Goal: Task Accomplishment & Management: Complete application form

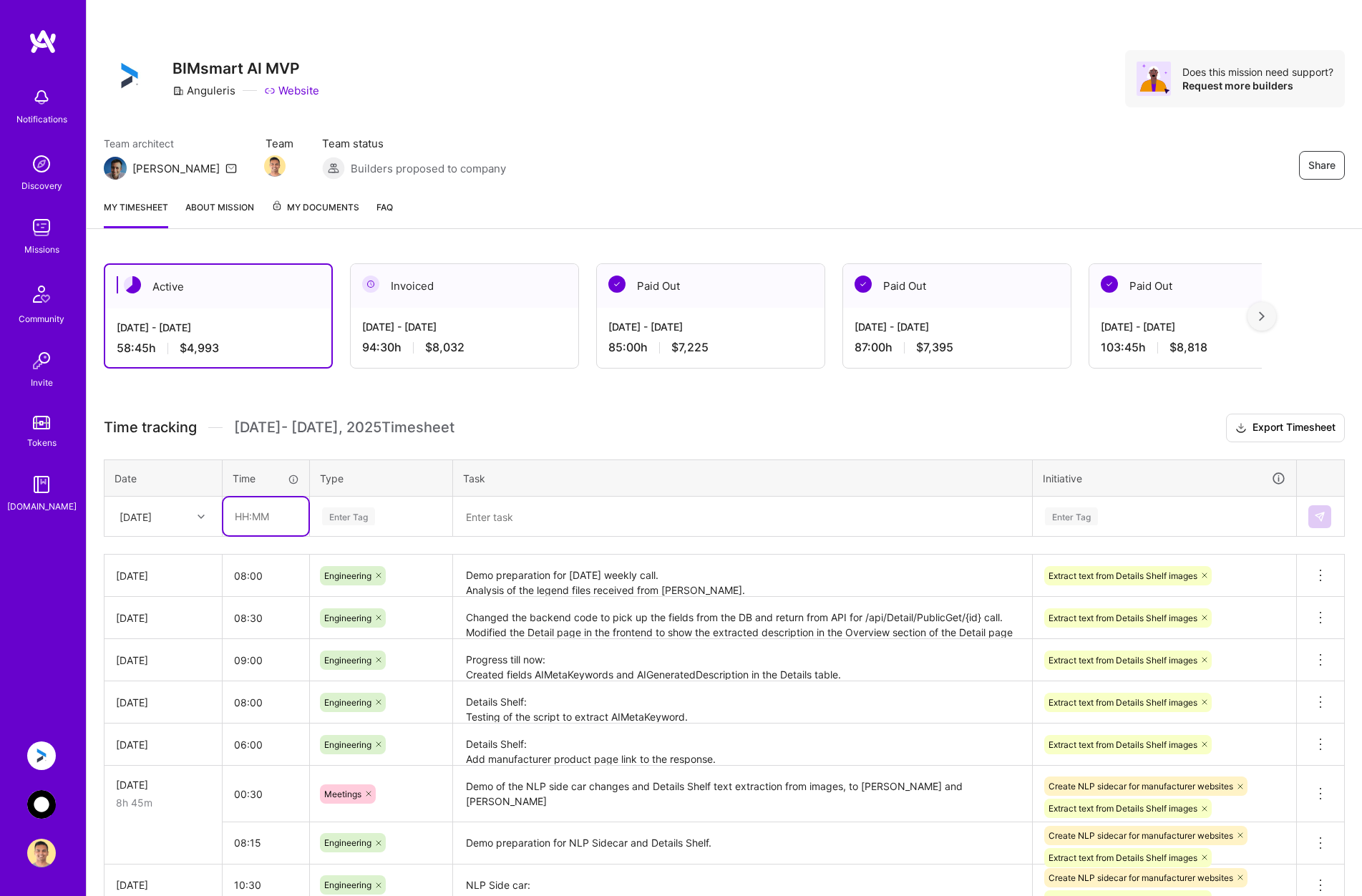
click at [249, 521] on input "text" at bounding box center [266, 516] width 85 height 38
click at [206, 204] on link "About Mission" at bounding box center [220, 214] width 69 height 29
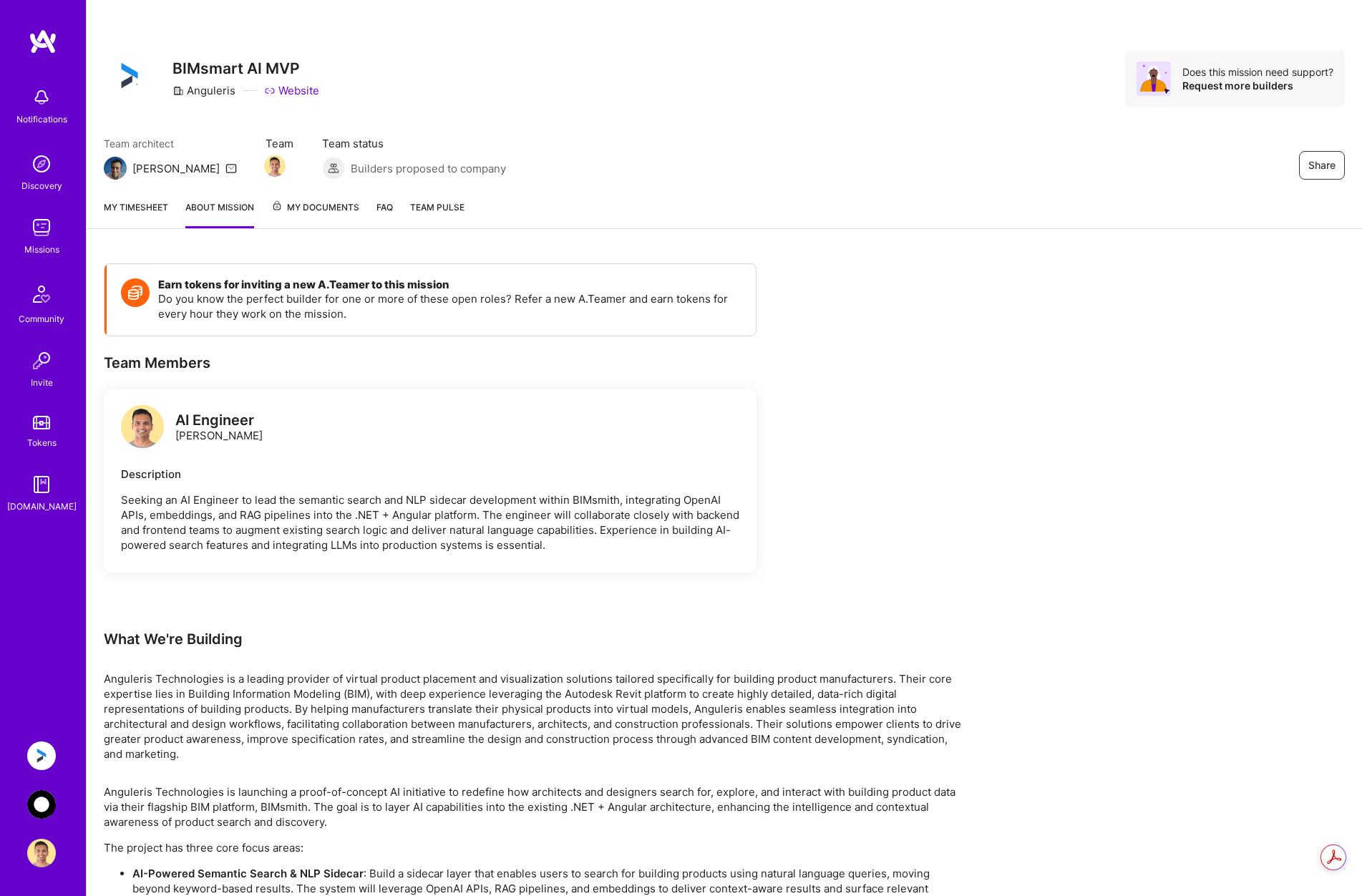
click at [319, 203] on span "My Documents" at bounding box center [316, 208] width 88 height 15
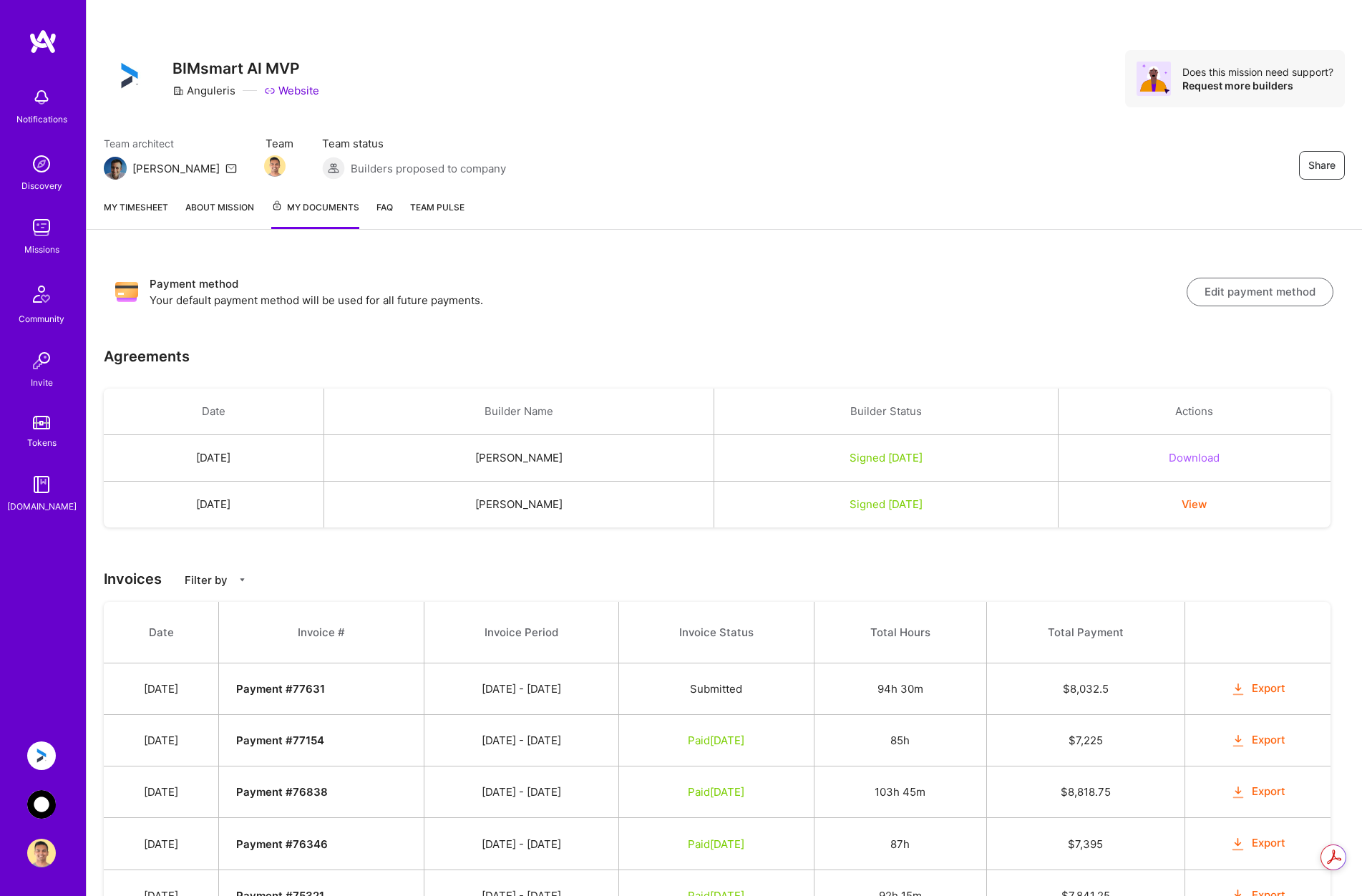
click at [123, 207] on link "My timesheet" at bounding box center [136, 214] width 64 height 30
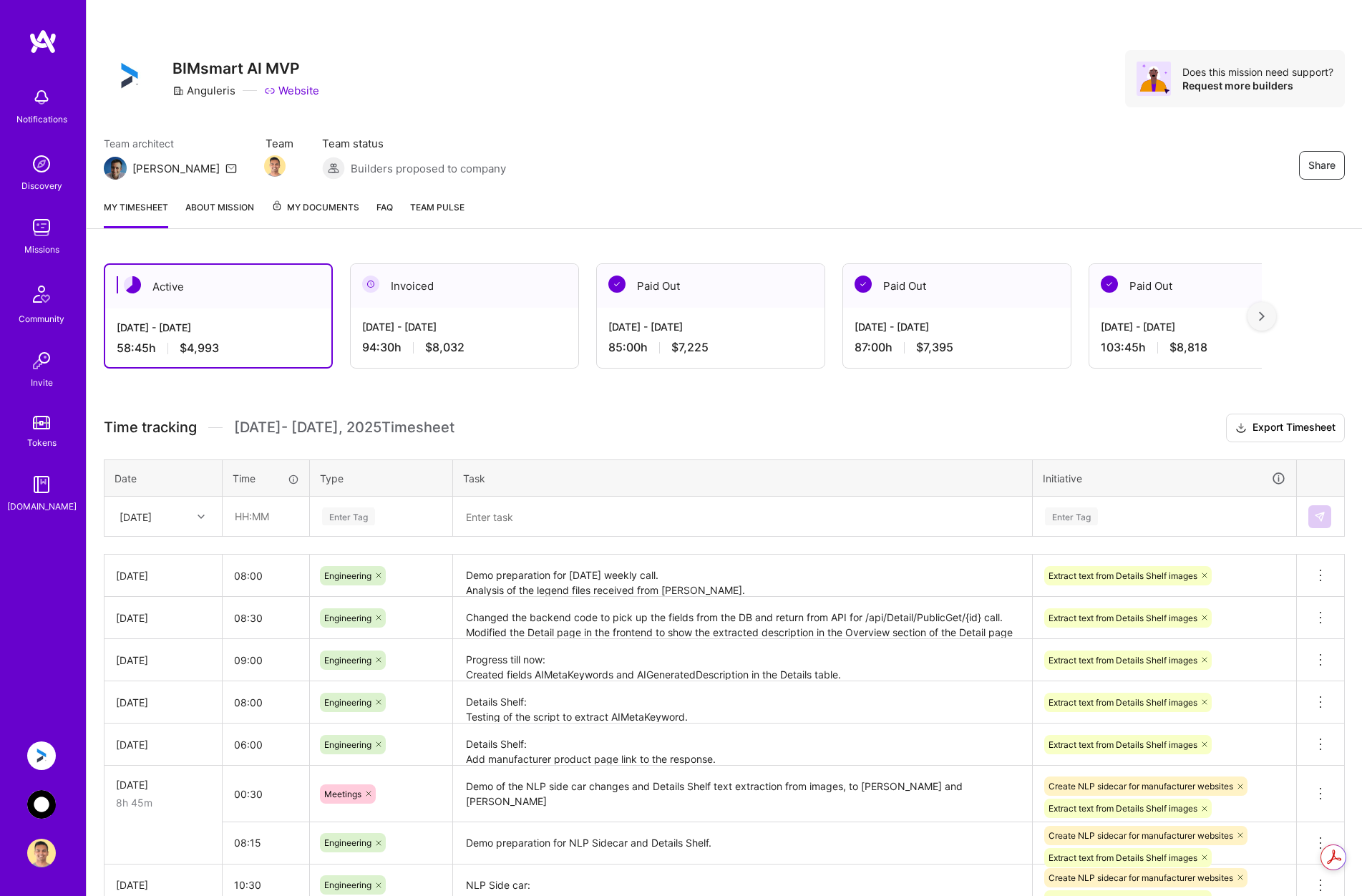
click at [35, 805] on img at bounding box center [41, 804] width 29 height 29
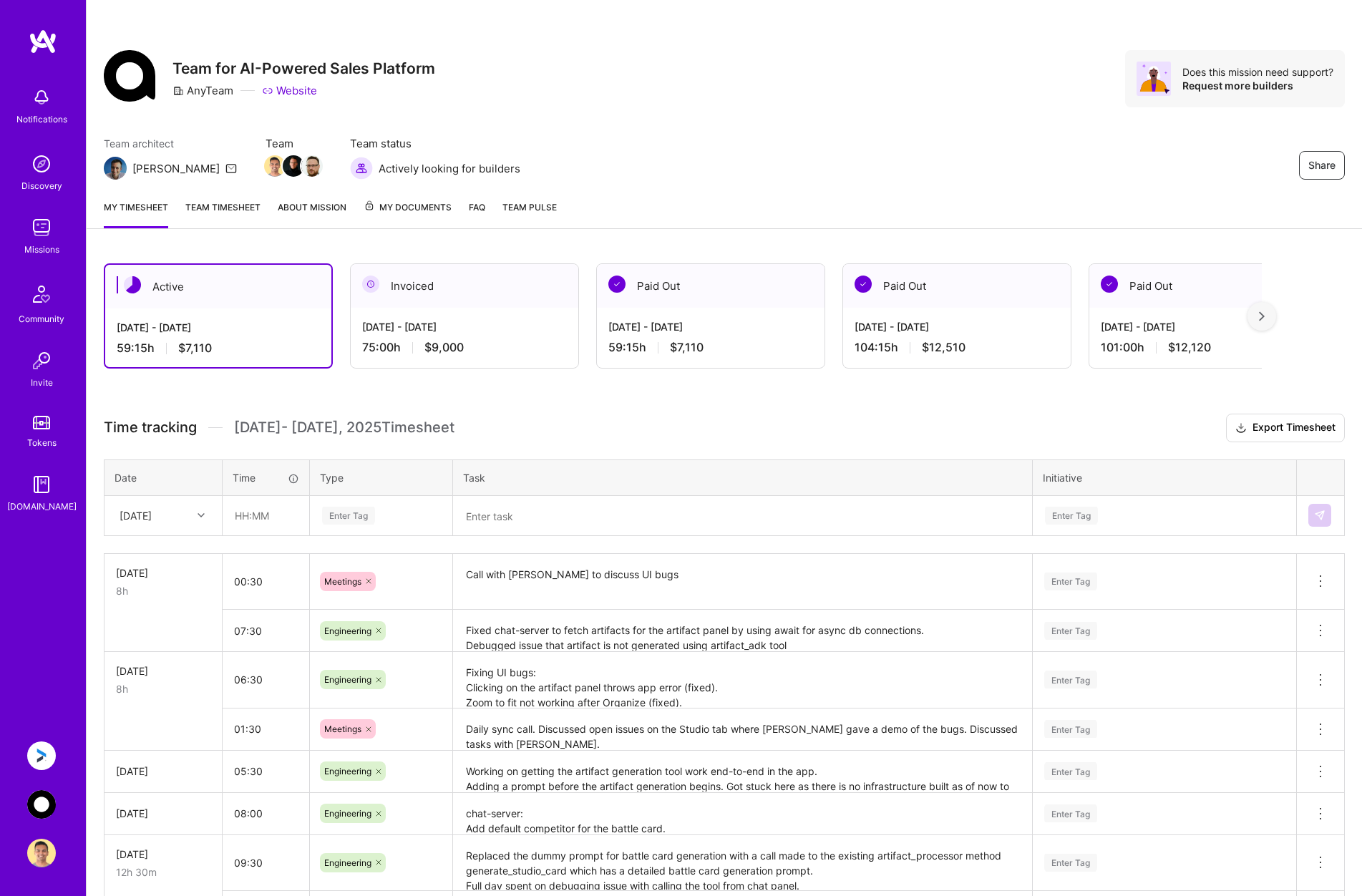
click at [242, 211] on link "Team timesheet" at bounding box center [223, 214] width 76 height 29
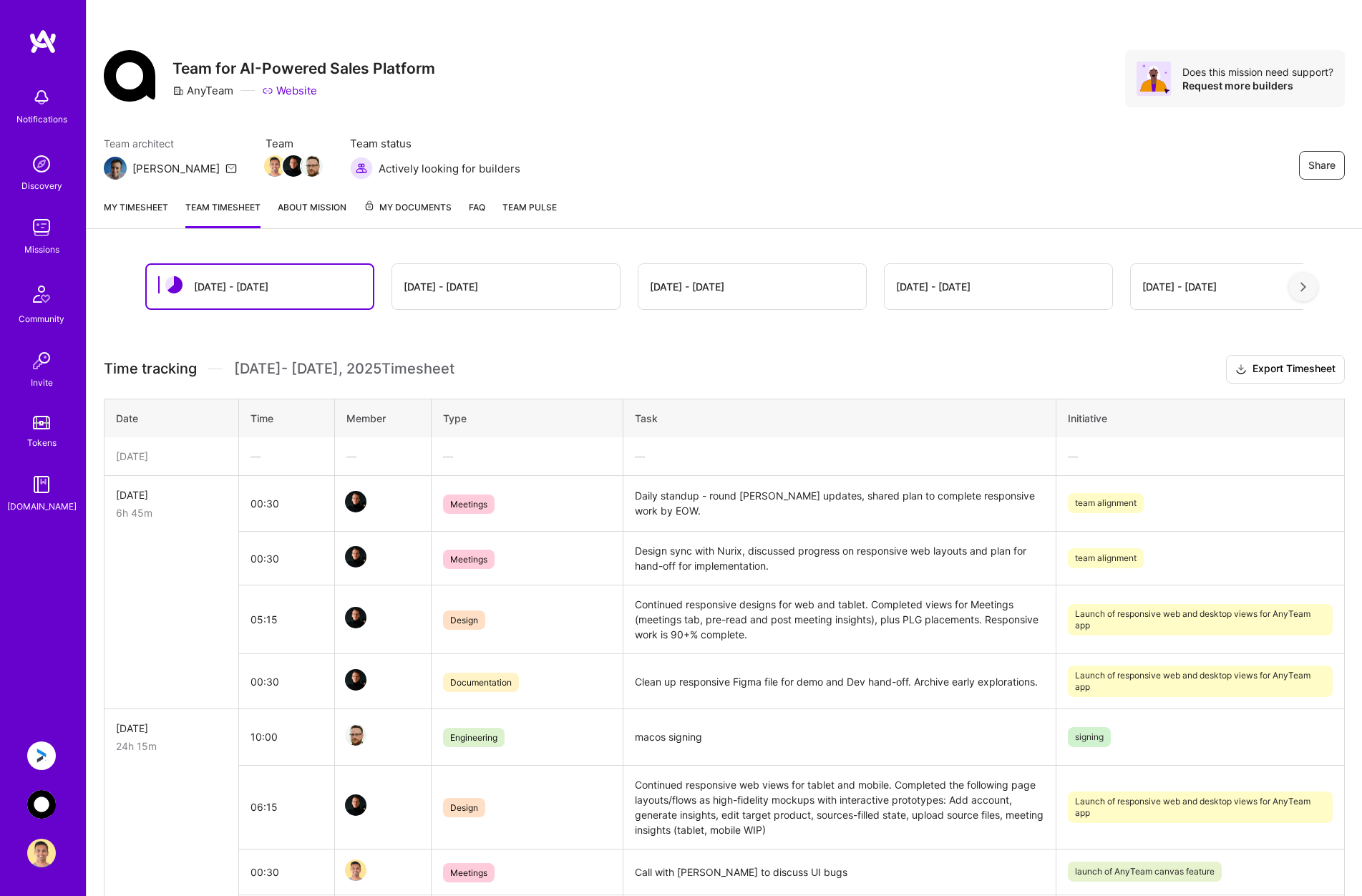
click at [143, 209] on link "My timesheet" at bounding box center [136, 214] width 64 height 29
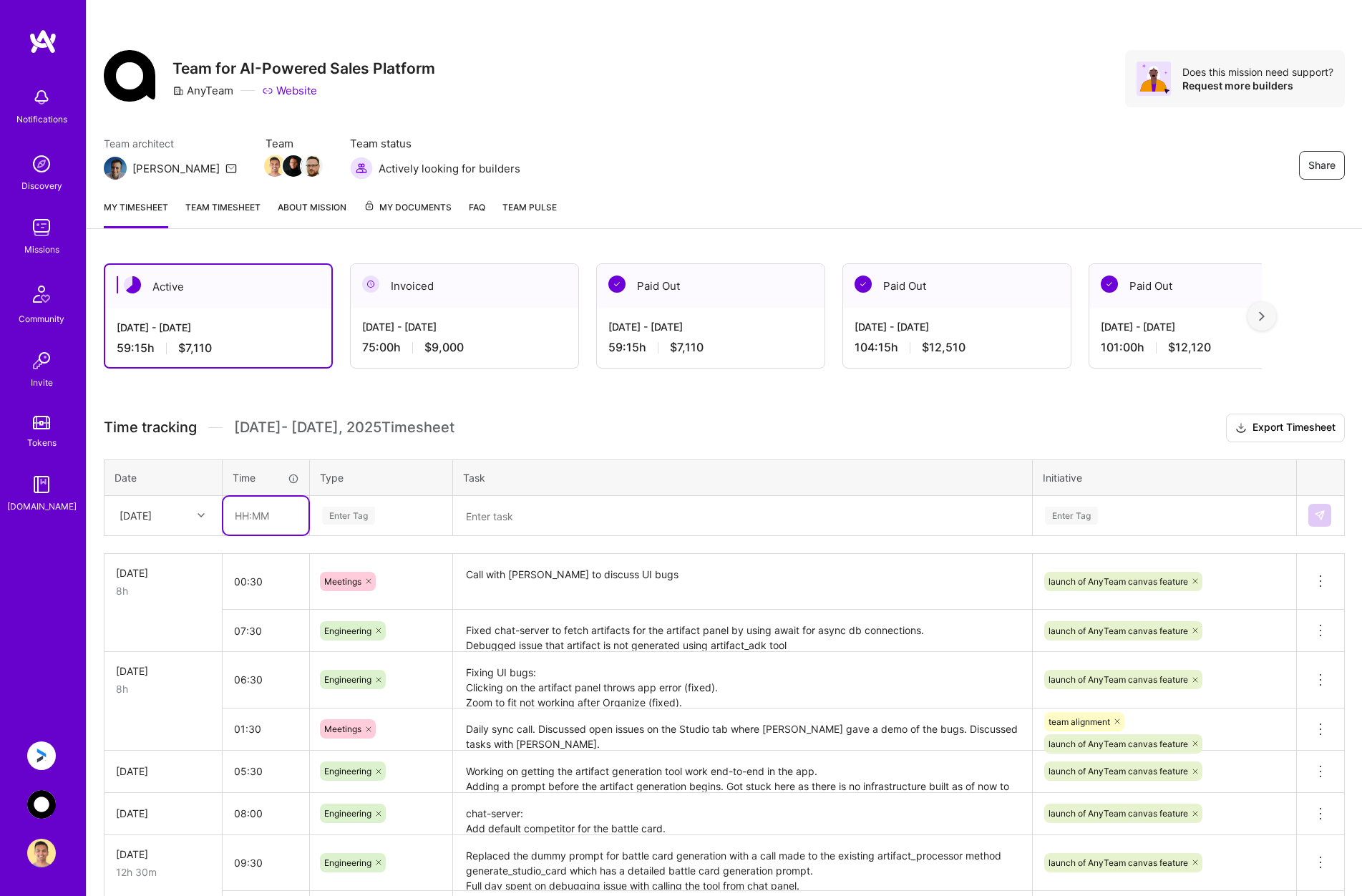
click at [253, 511] on input "text" at bounding box center [266, 515] width 85 height 38
type input "00:30"
click at [377, 512] on div "Enter Tag" at bounding box center [381, 515] width 121 height 18
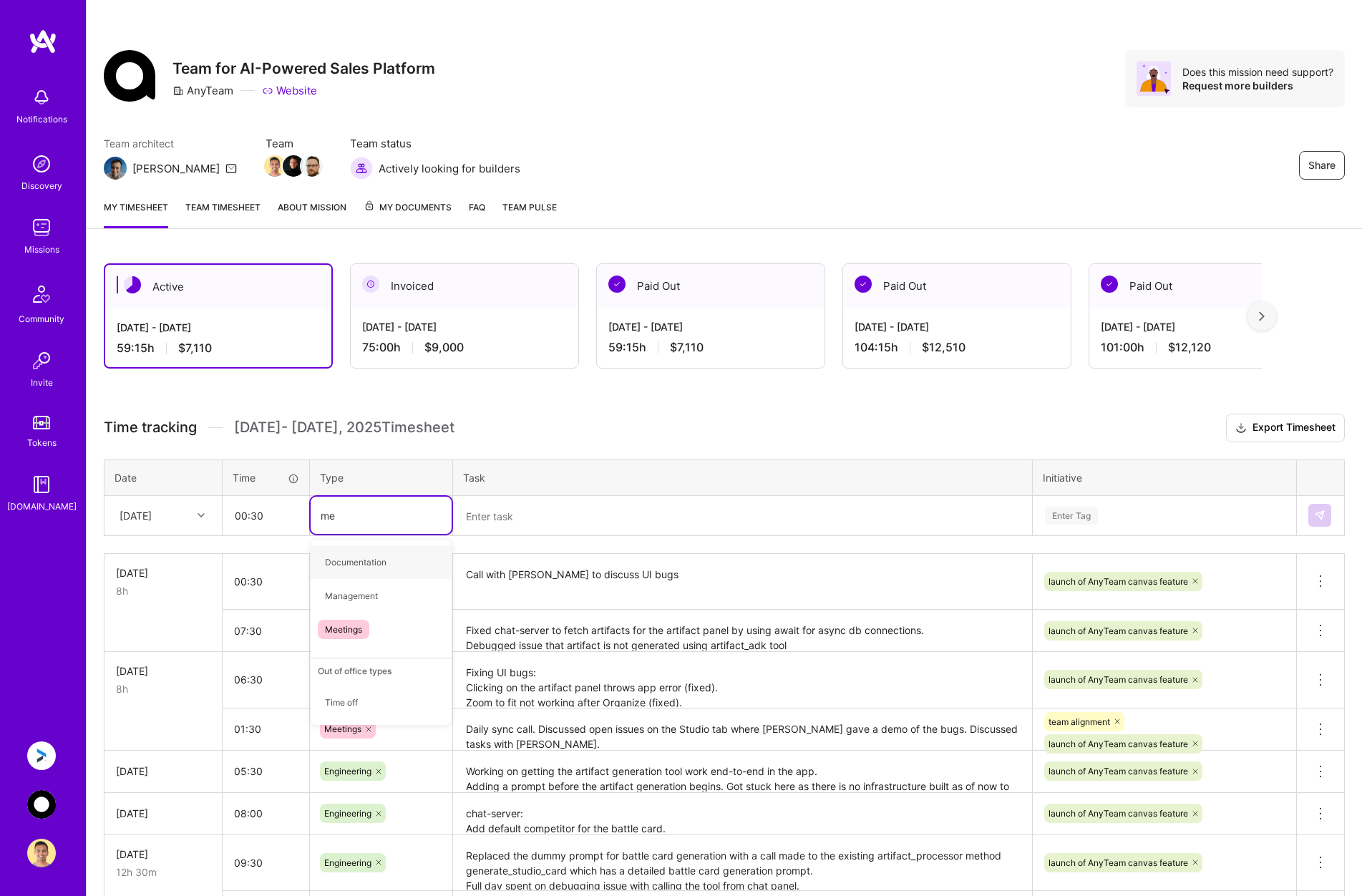
type input "mee"
click at [356, 563] on span "Meetings" at bounding box center [343, 562] width 52 height 19
click at [498, 516] on textarea at bounding box center [742, 515] width 577 height 37
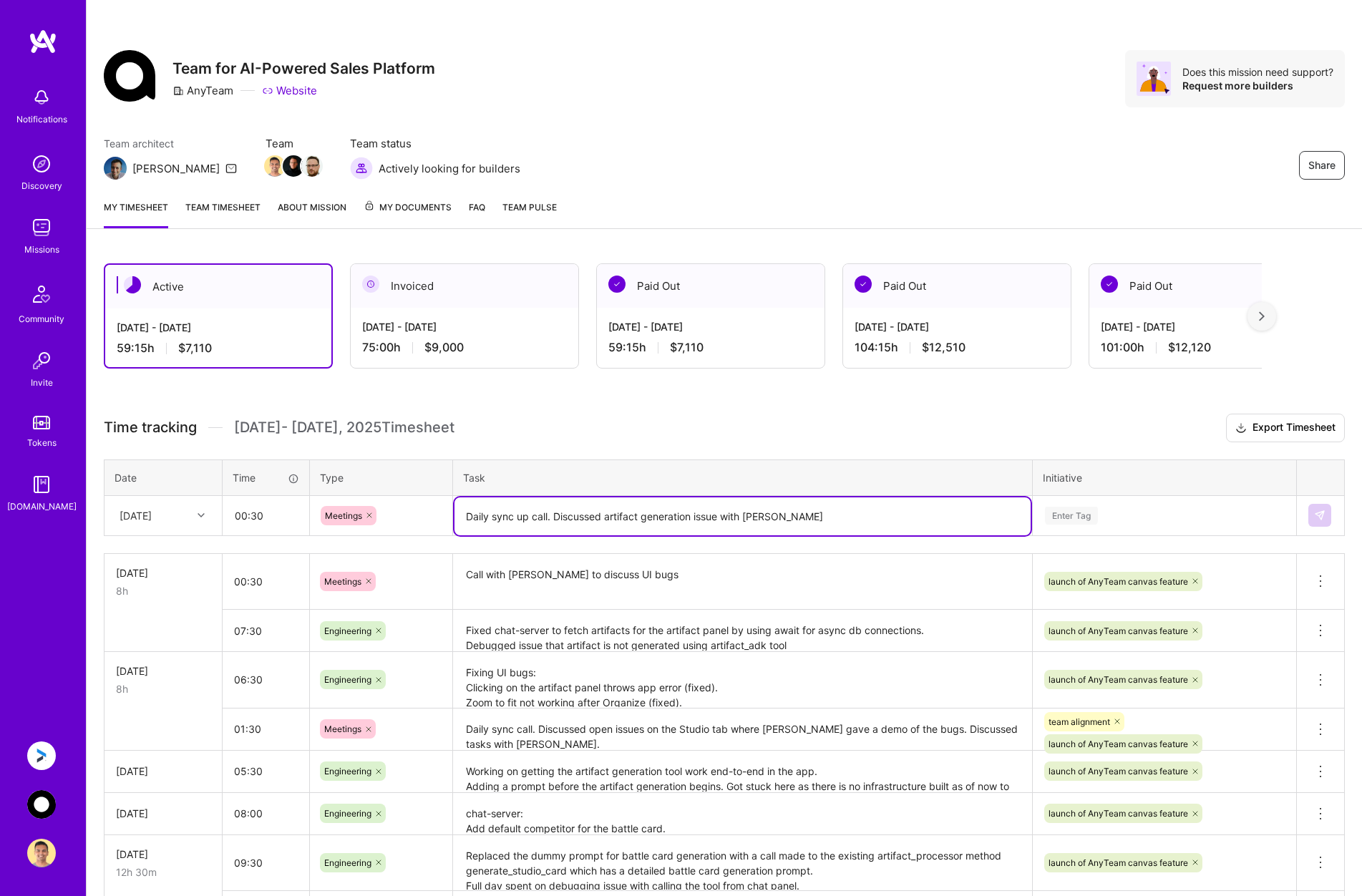
type textarea "Daily sync up call. Discussed artifact generation issue with [PERSON_NAME]"
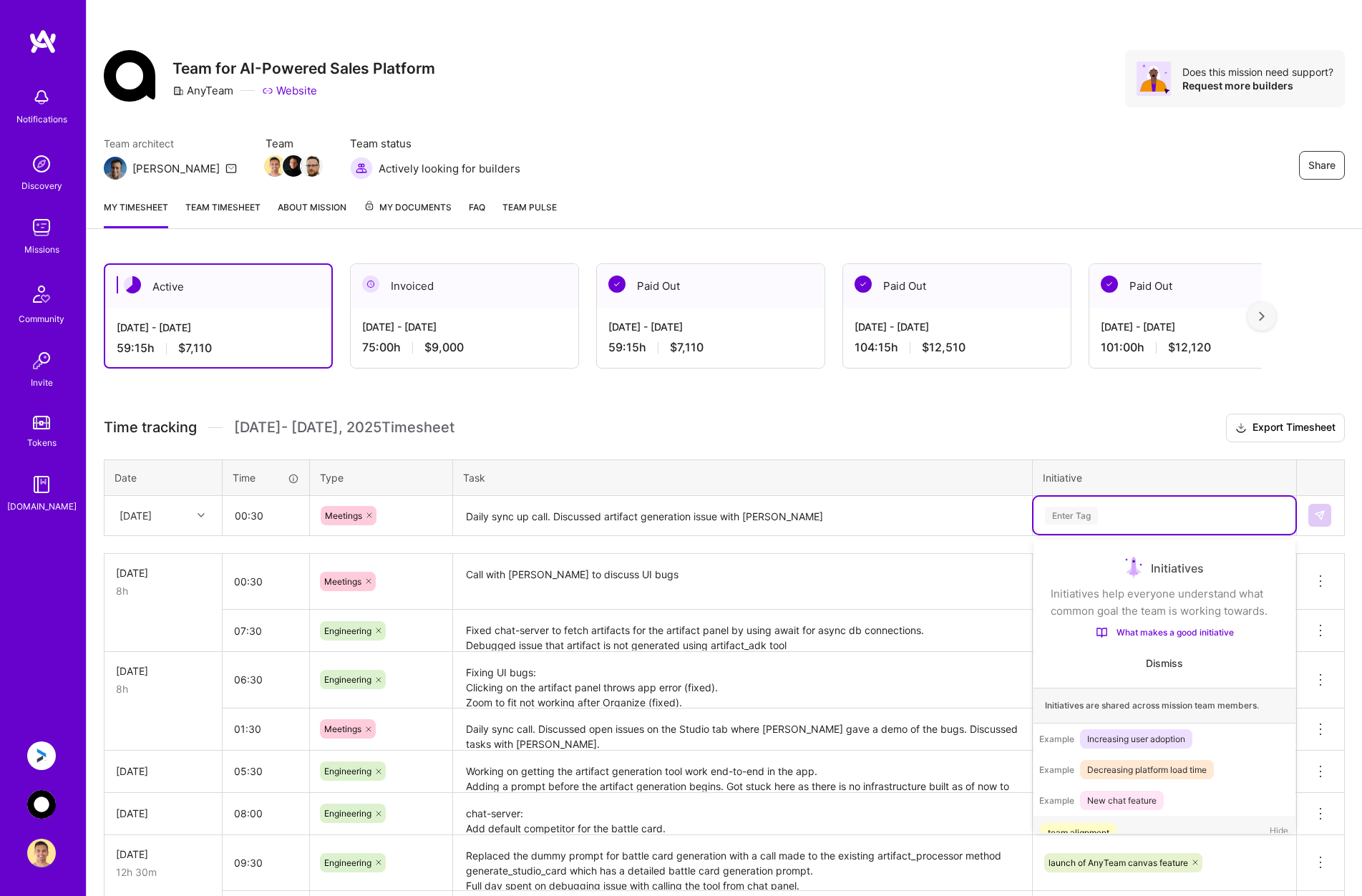
click at [1123, 511] on div "Enter Tag" at bounding box center [1164, 515] width 242 height 18
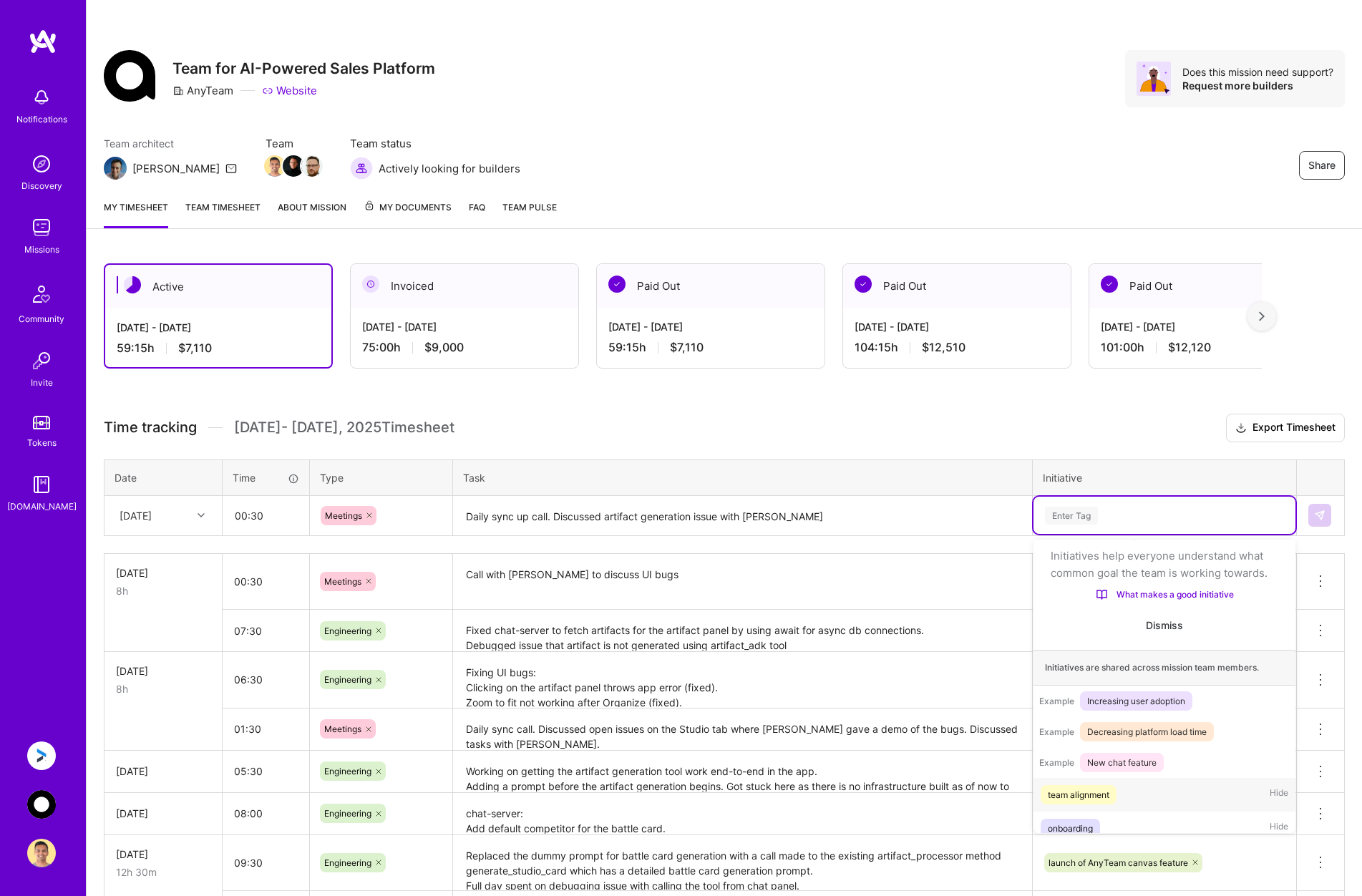
scroll to position [45, 0]
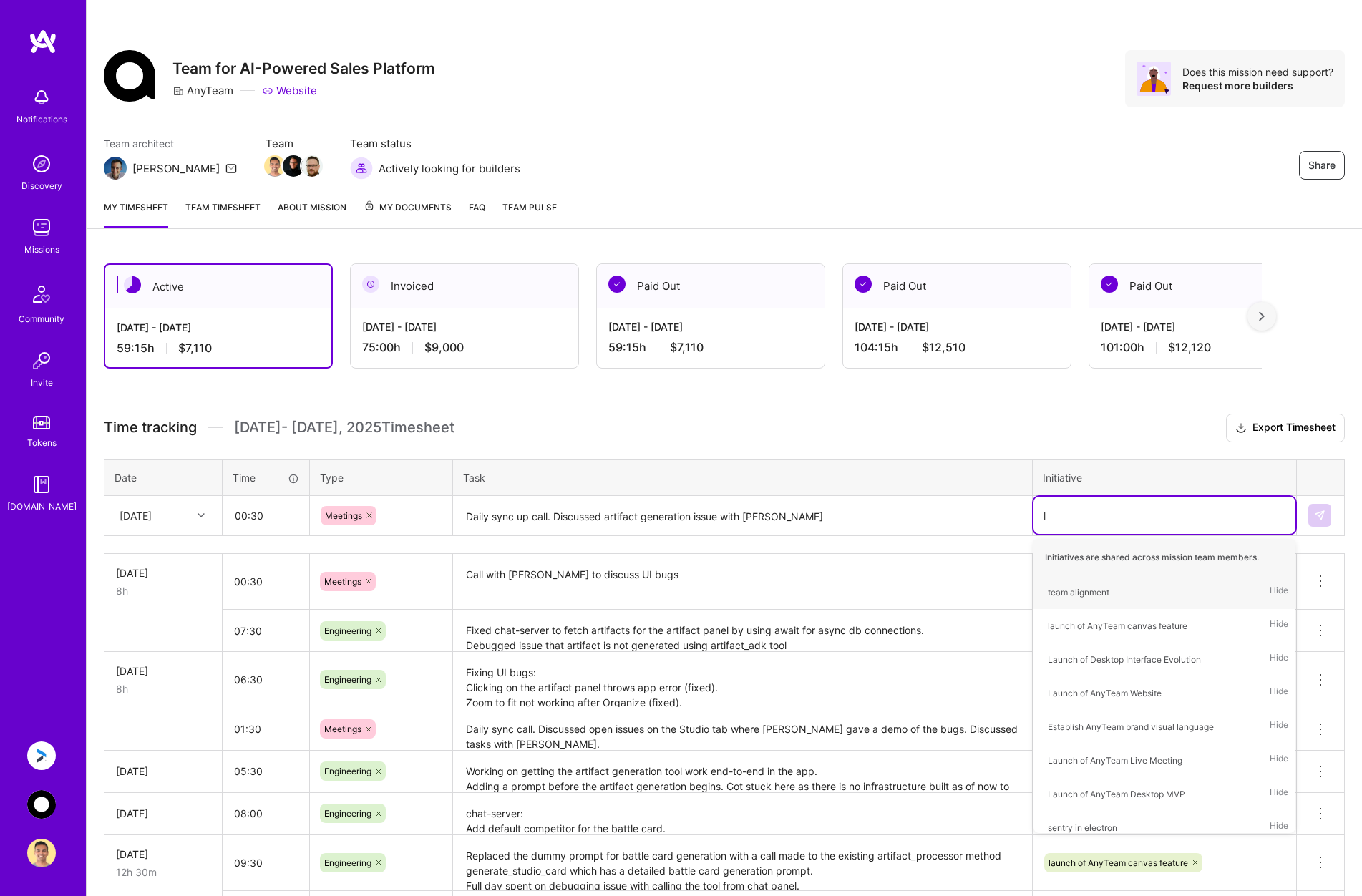
type input "la"
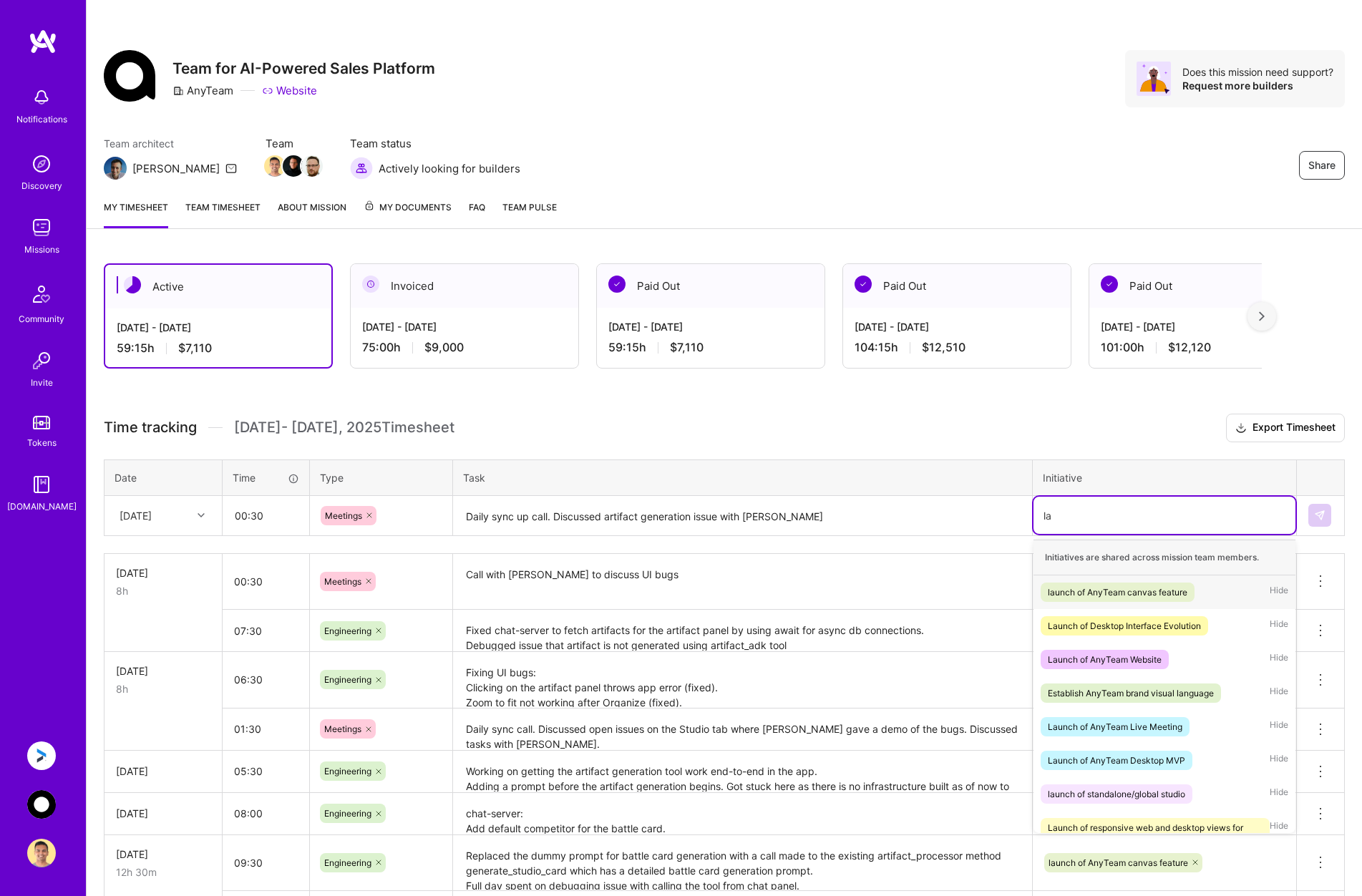
click at [1083, 592] on div "launch of AnyTeam canvas feature" at bounding box center [1118, 593] width 140 height 15
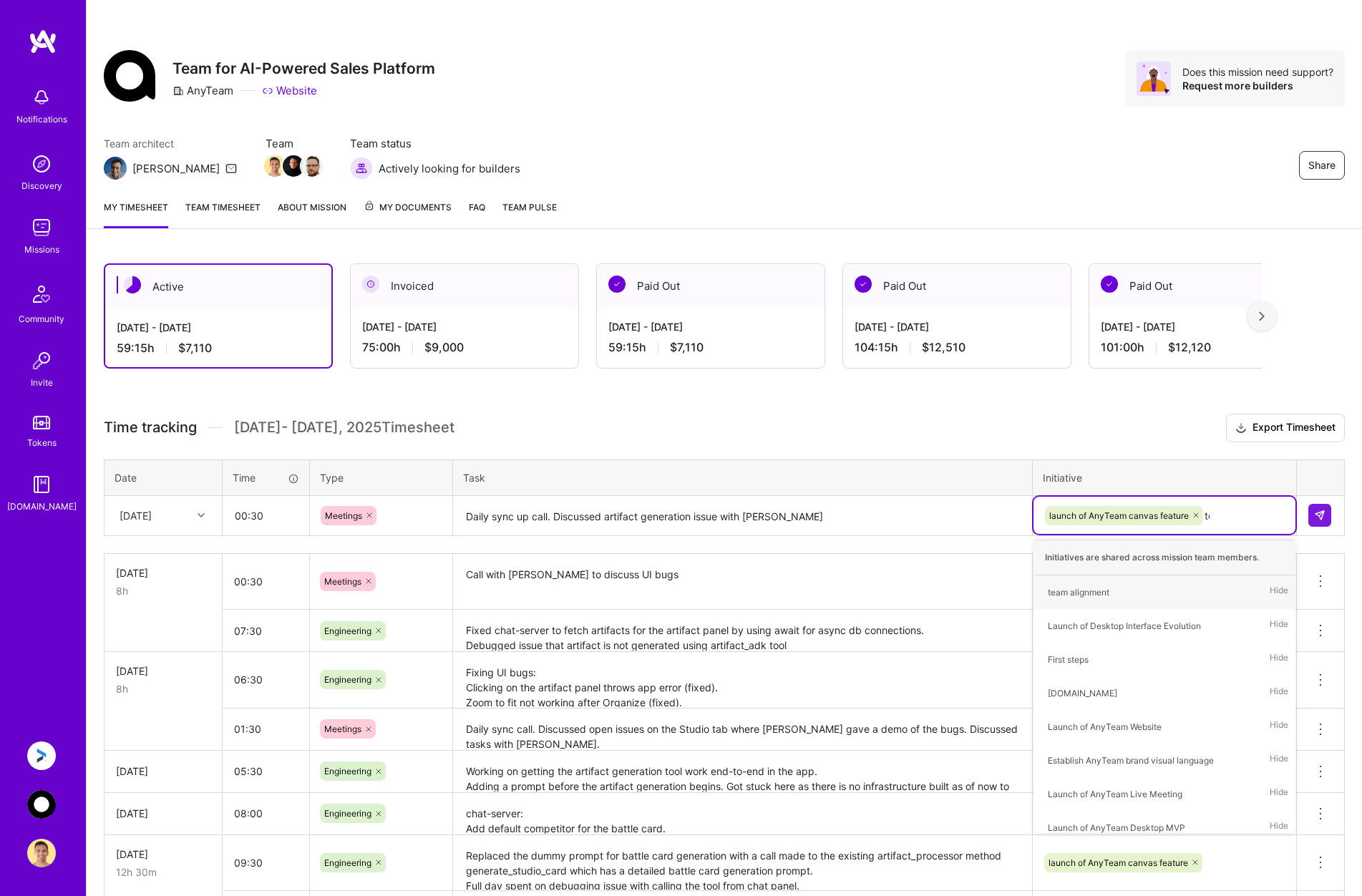
type input "tea"
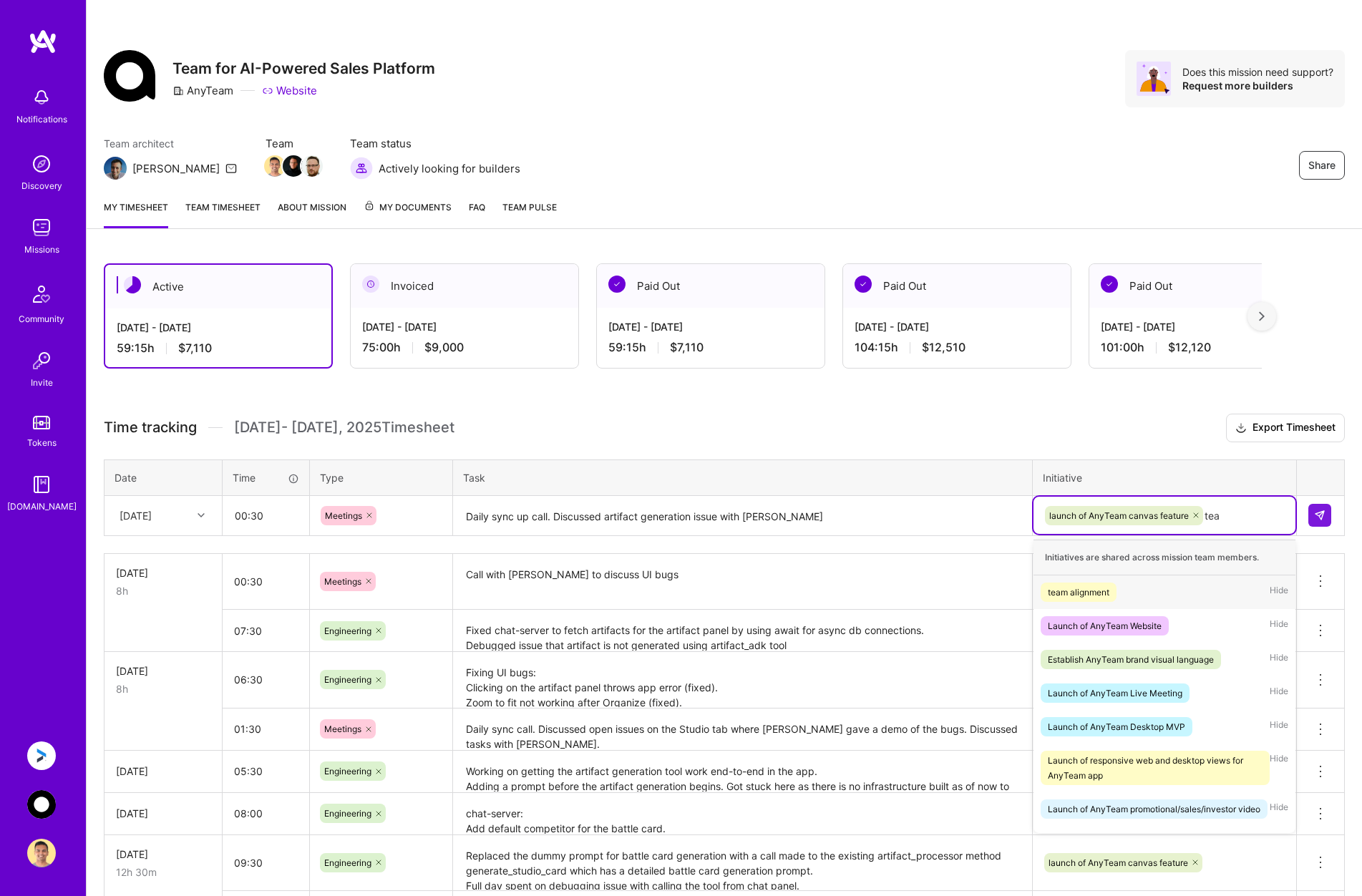
click at [1083, 592] on div "team alignment" at bounding box center [1079, 593] width 61 height 15
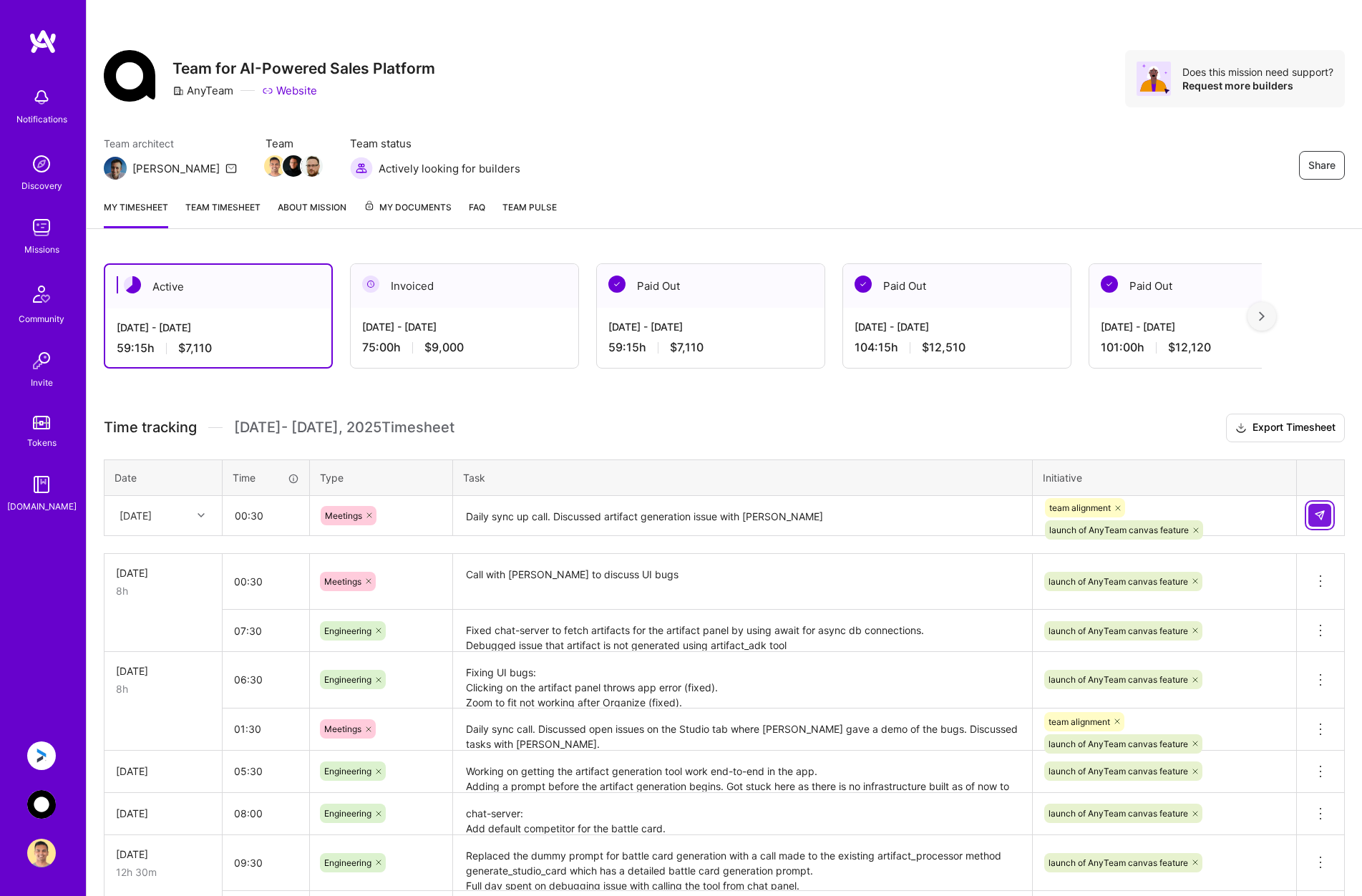
click at [1330, 513] on button at bounding box center [1320, 515] width 23 height 23
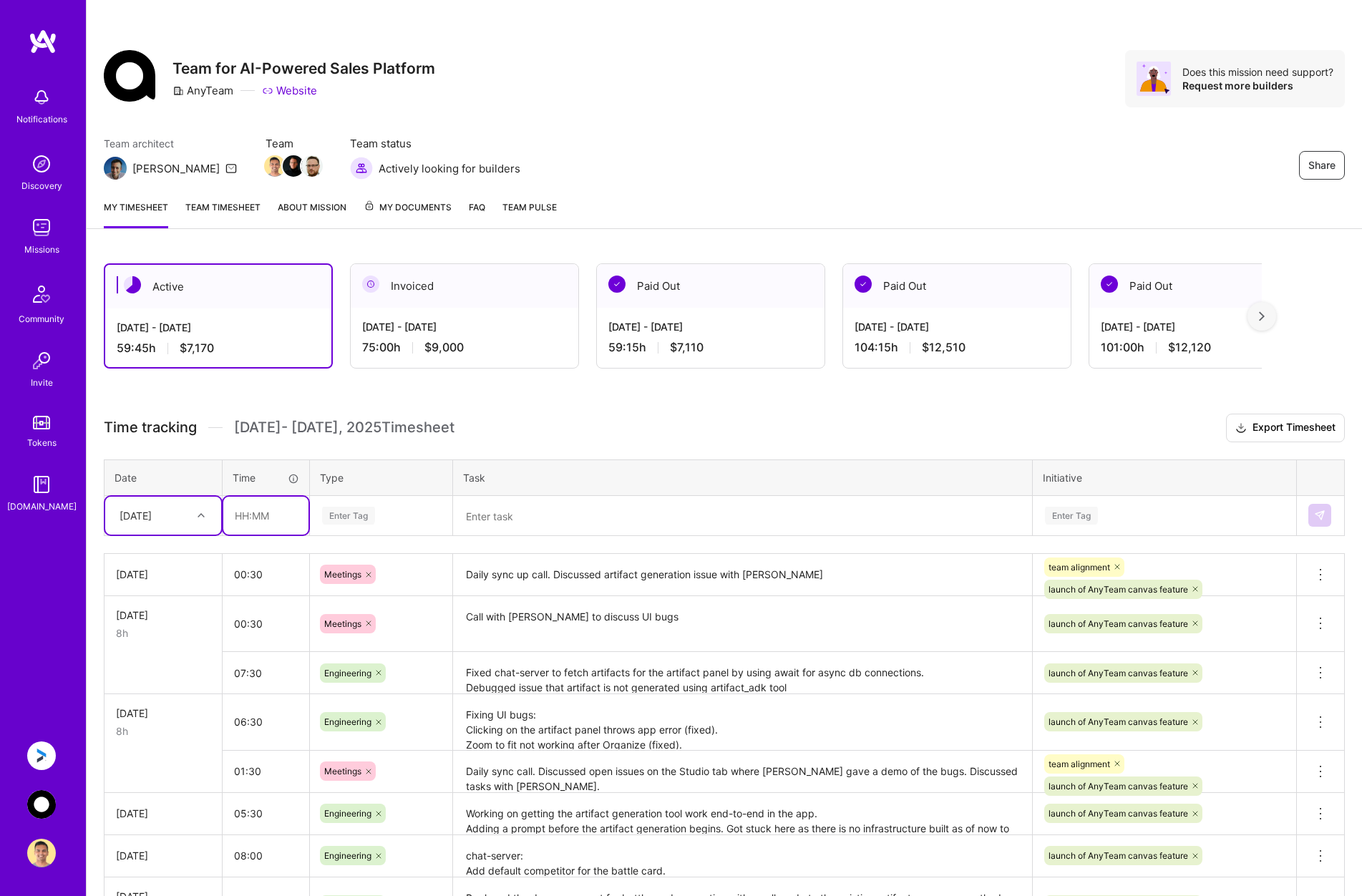
click at [253, 522] on input "text" at bounding box center [266, 515] width 85 height 38
type input "01:15"
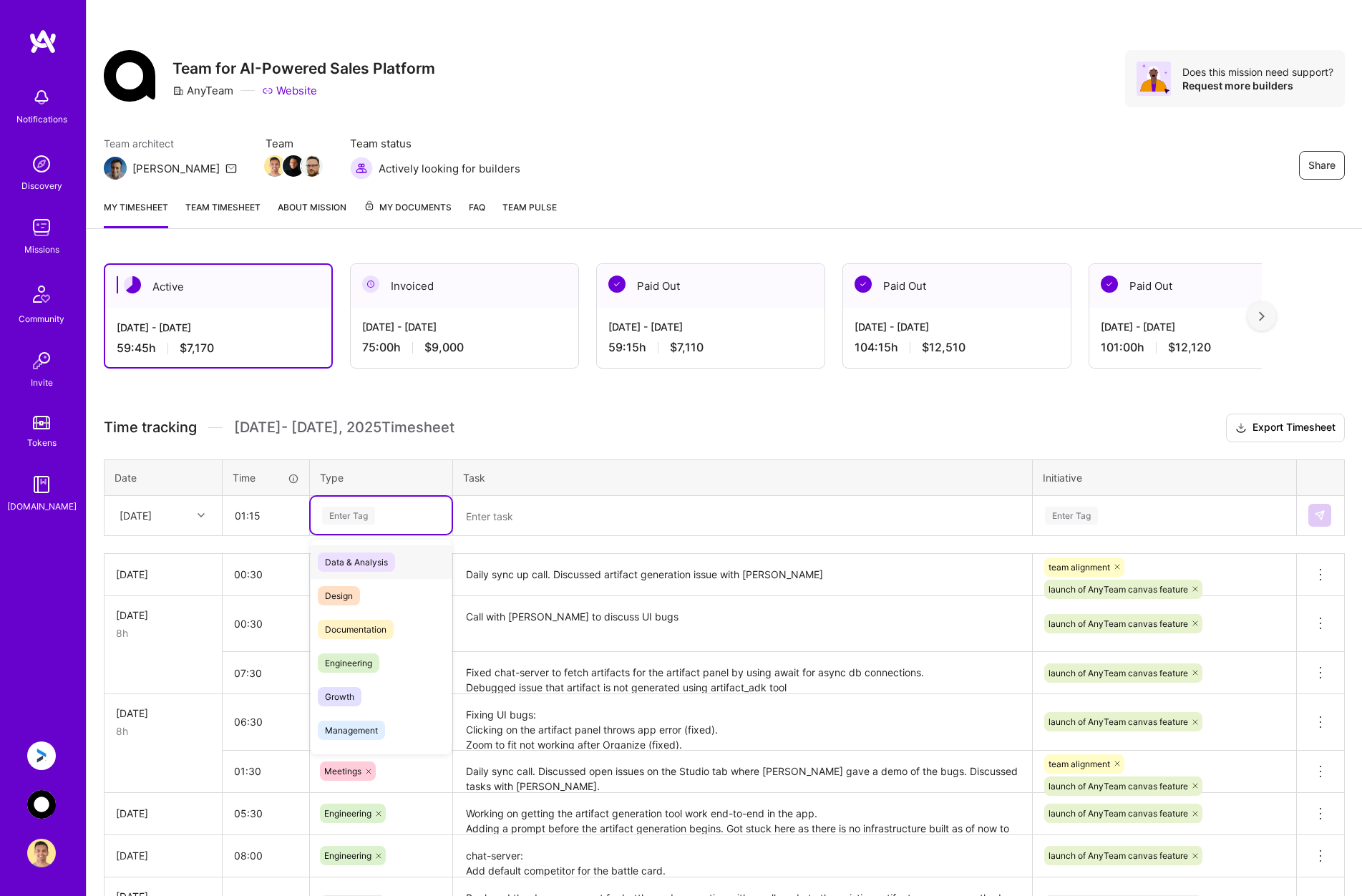
click at [368, 511] on div "Enter Tag" at bounding box center [348, 515] width 53 height 22
type input "mee"
click at [336, 562] on span "Meetings" at bounding box center [343, 562] width 52 height 19
click at [502, 516] on textarea at bounding box center [742, 516] width 577 height 38
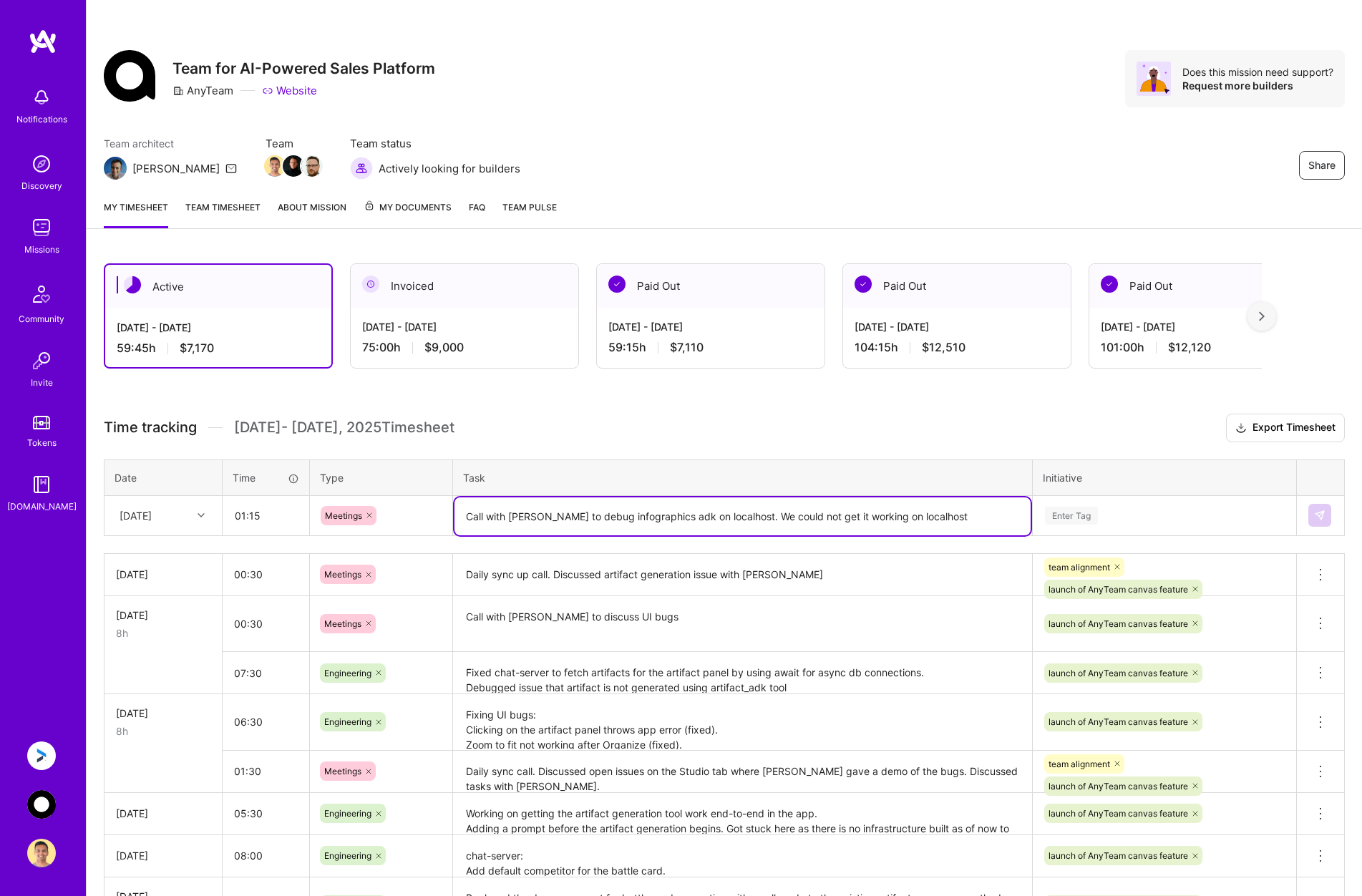
type textarea "Call with [PERSON_NAME] to debug infographics adk on localhost. We could not ge…"
click at [1102, 507] on div "Enter Tag" at bounding box center [1164, 515] width 242 height 18
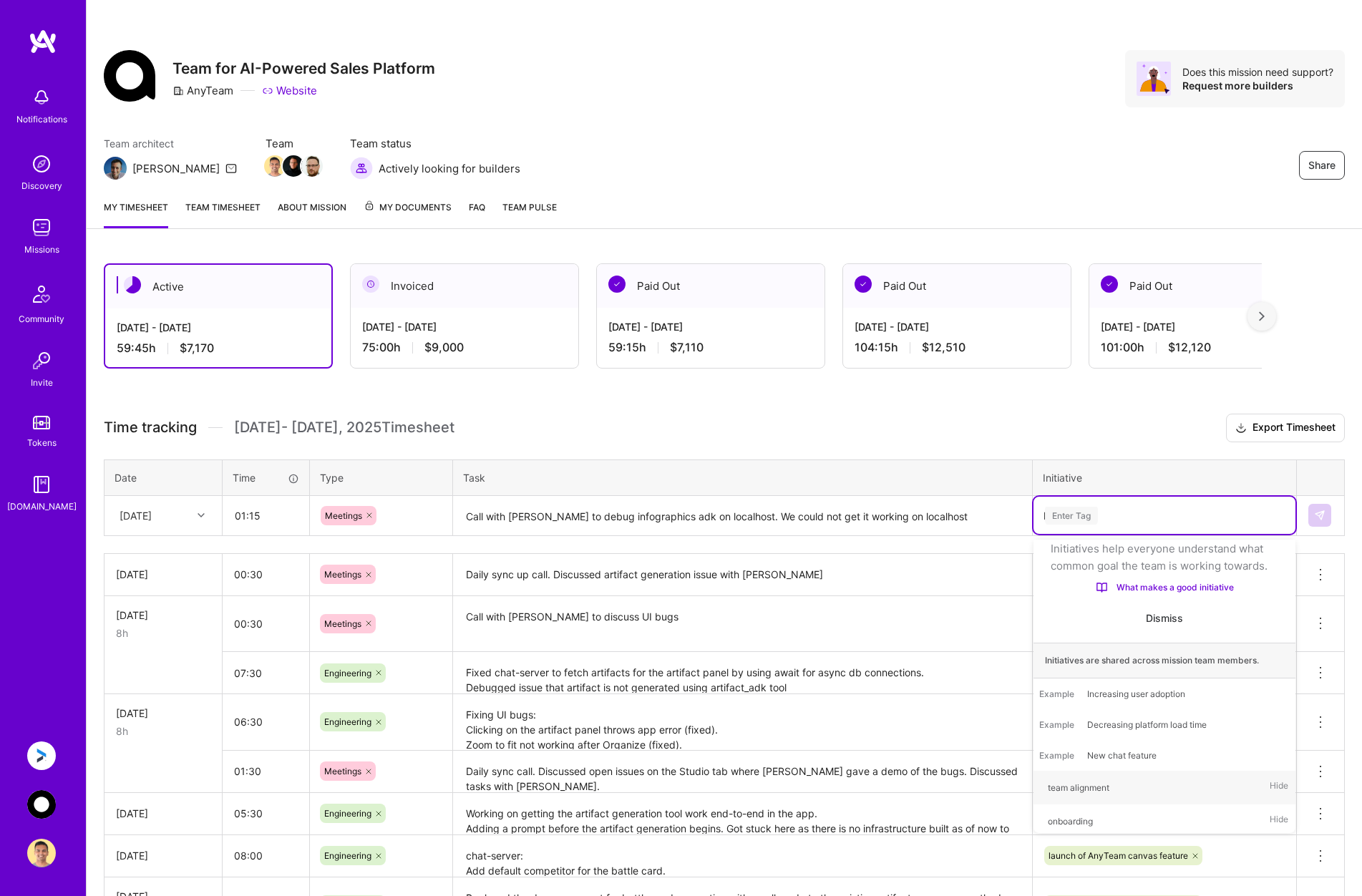
type input "la"
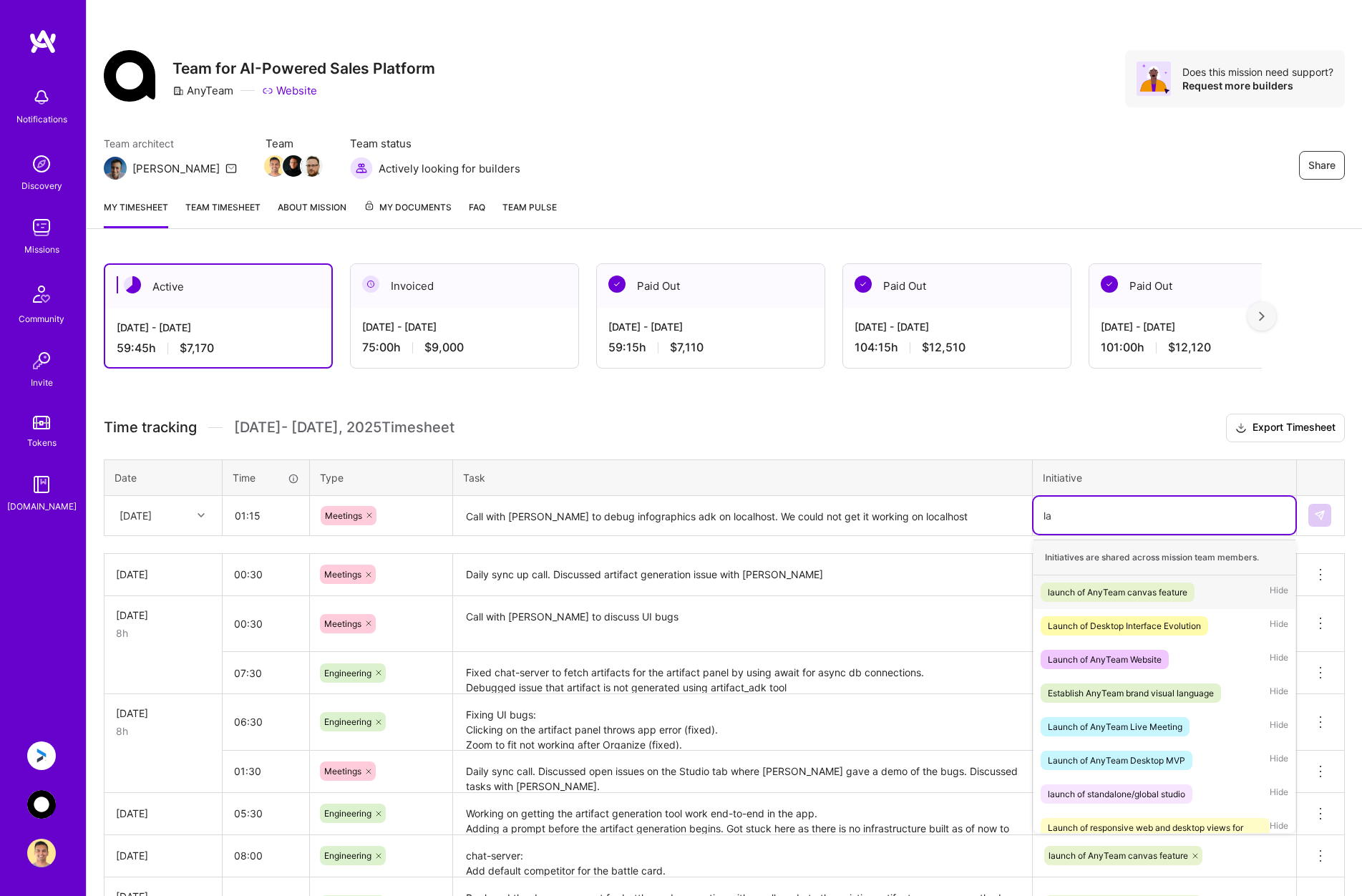
click at [1091, 592] on div "launch of AnyTeam canvas feature" at bounding box center [1118, 593] width 140 height 15
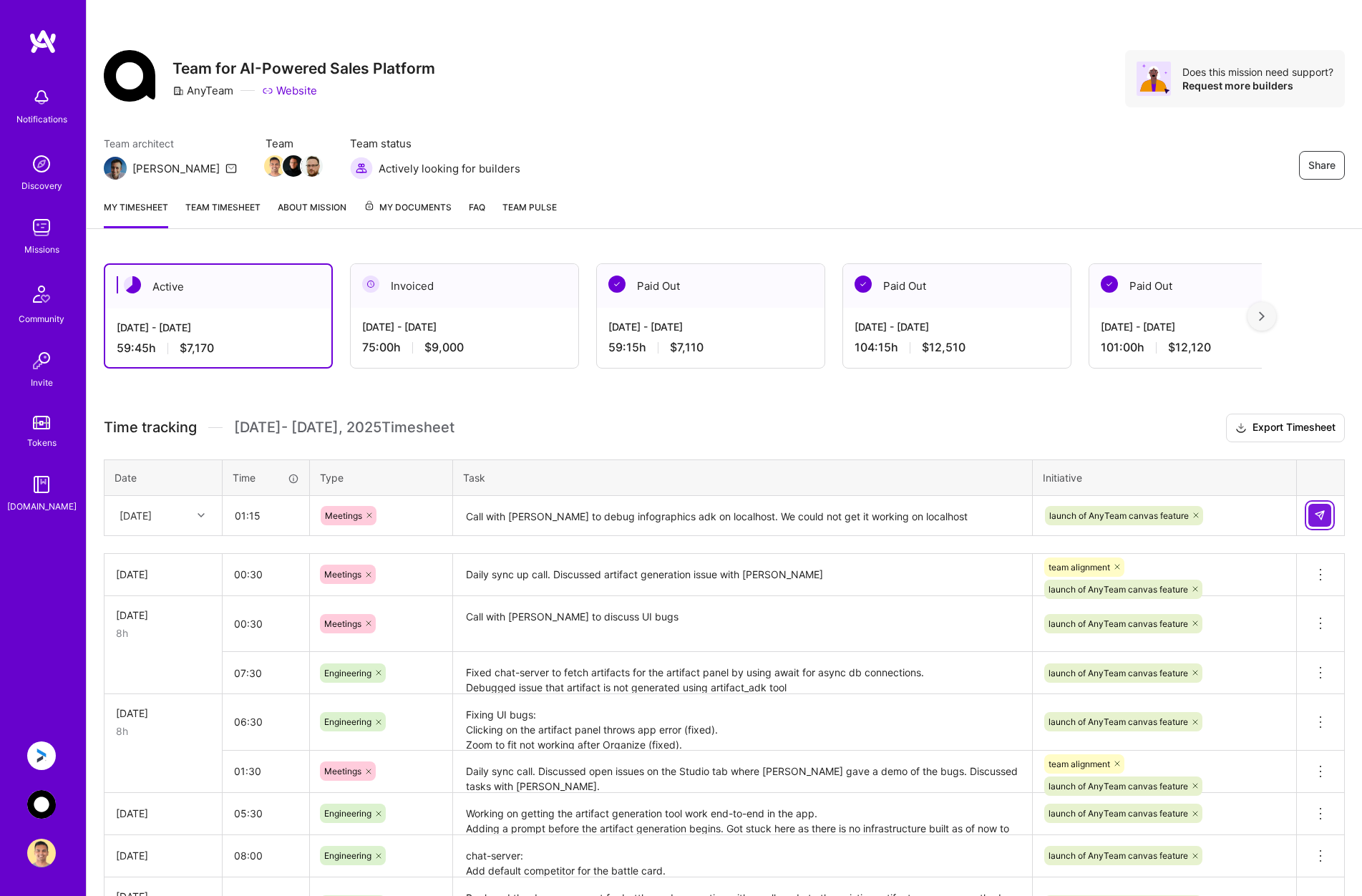
click at [1322, 514] on img at bounding box center [1320, 515] width 11 height 11
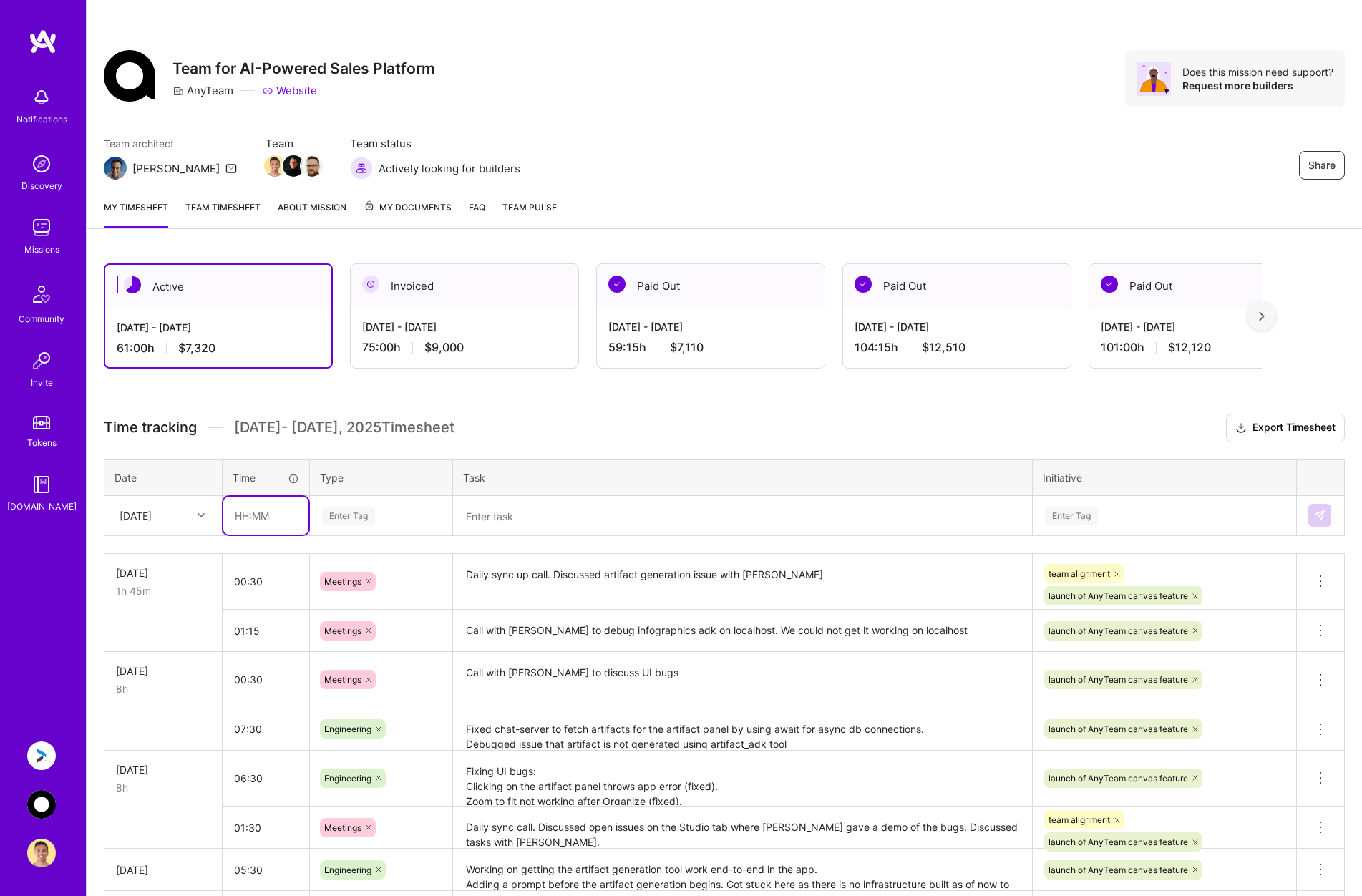
click at [275, 505] on input "text" at bounding box center [266, 515] width 85 height 38
type input "09:45"
click at [369, 519] on div "Enter Tag" at bounding box center [348, 515] width 53 height 22
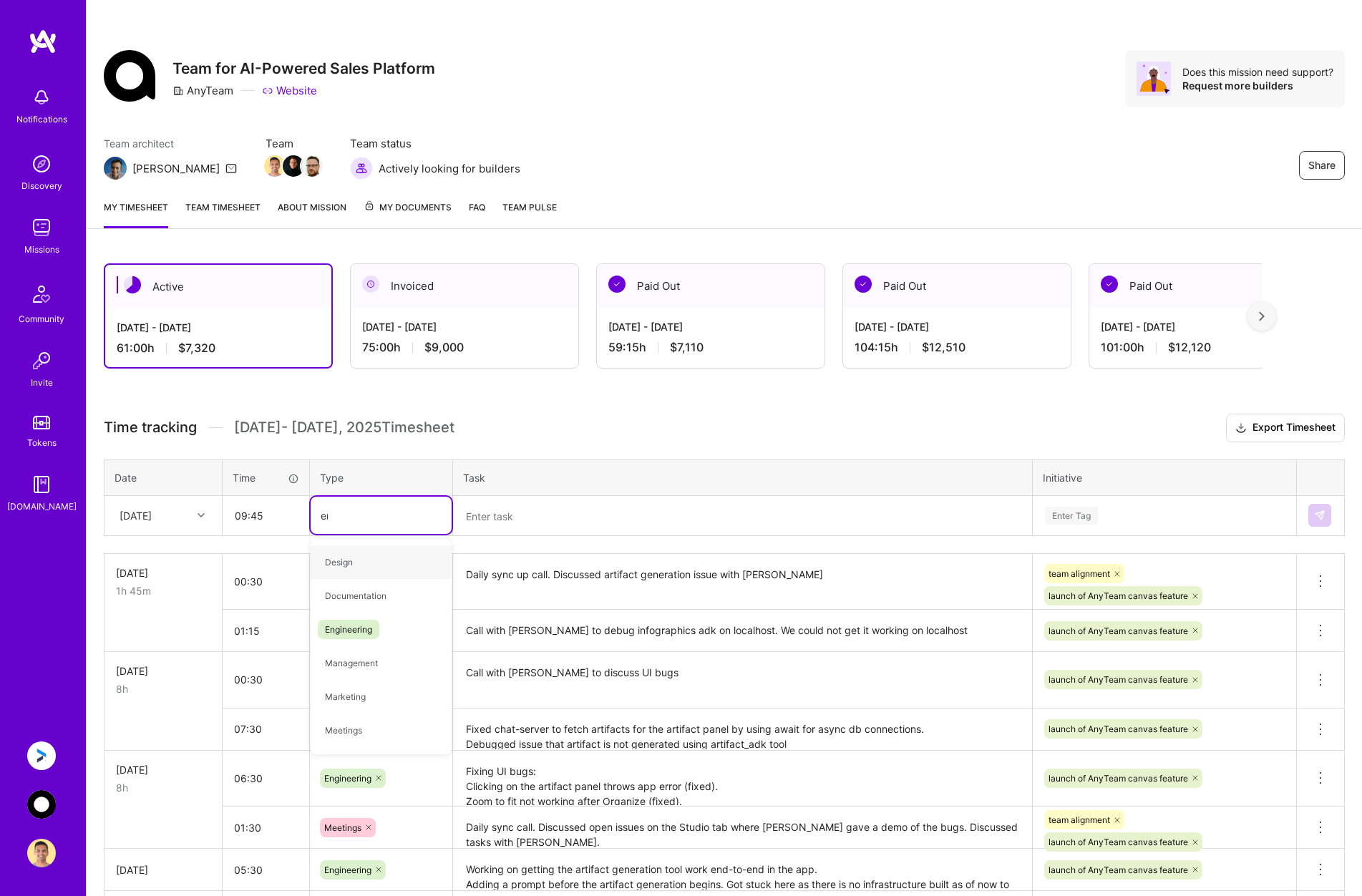
type input "eng"
click at [368, 557] on span "Engineering" at bounding box center [348, 562] width 61 height 19
click at [482, 519] on textarea at bounding box center [742, 516] width 577 height 38
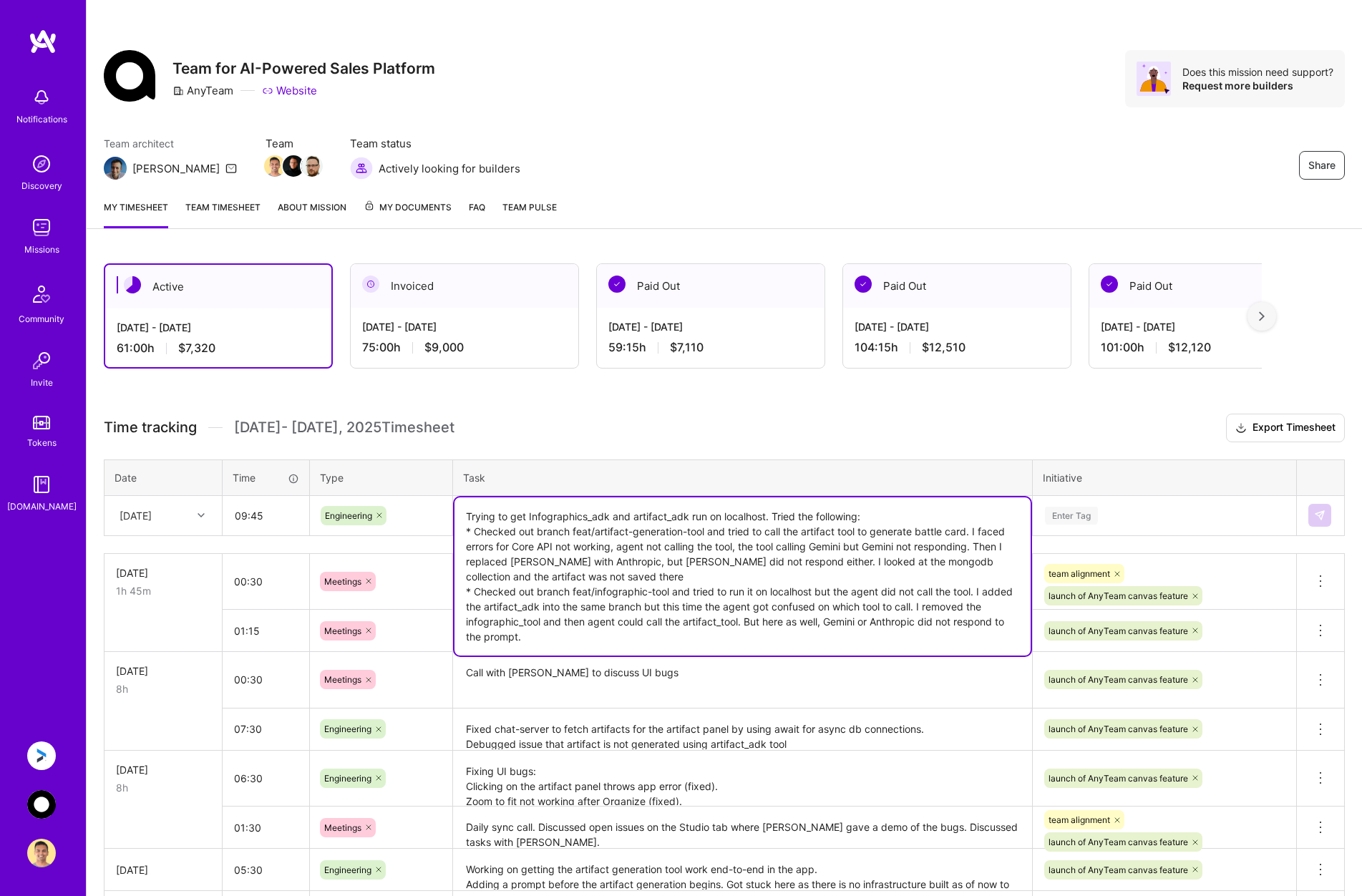
type textarea "Trying to get Infographics_adk and artifact_adk run on localhost. Tried the fol…"
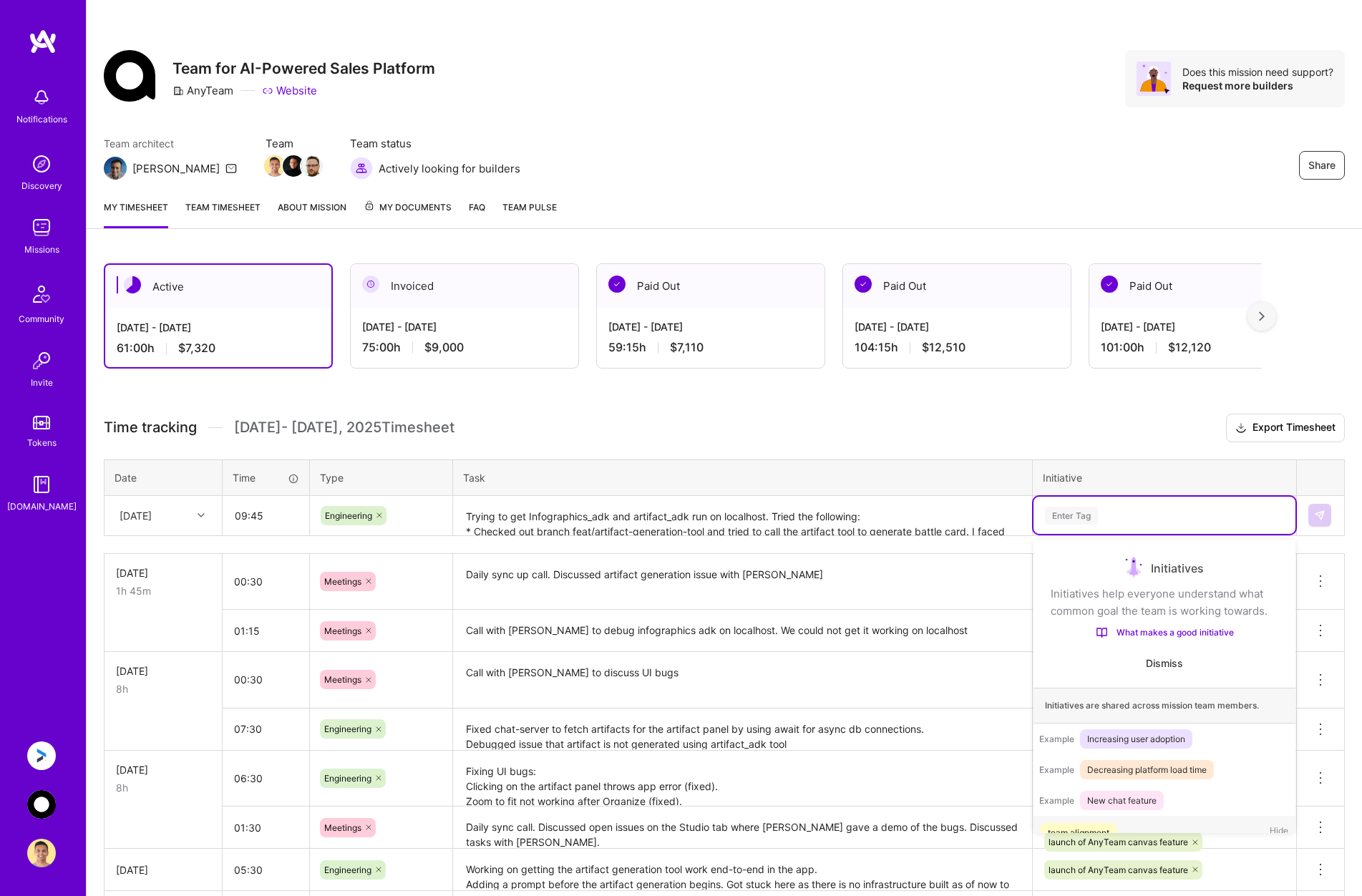
click at [1152, 518] on div "Enter Tag" at bounding box center [1164, 515] width 242 height 18
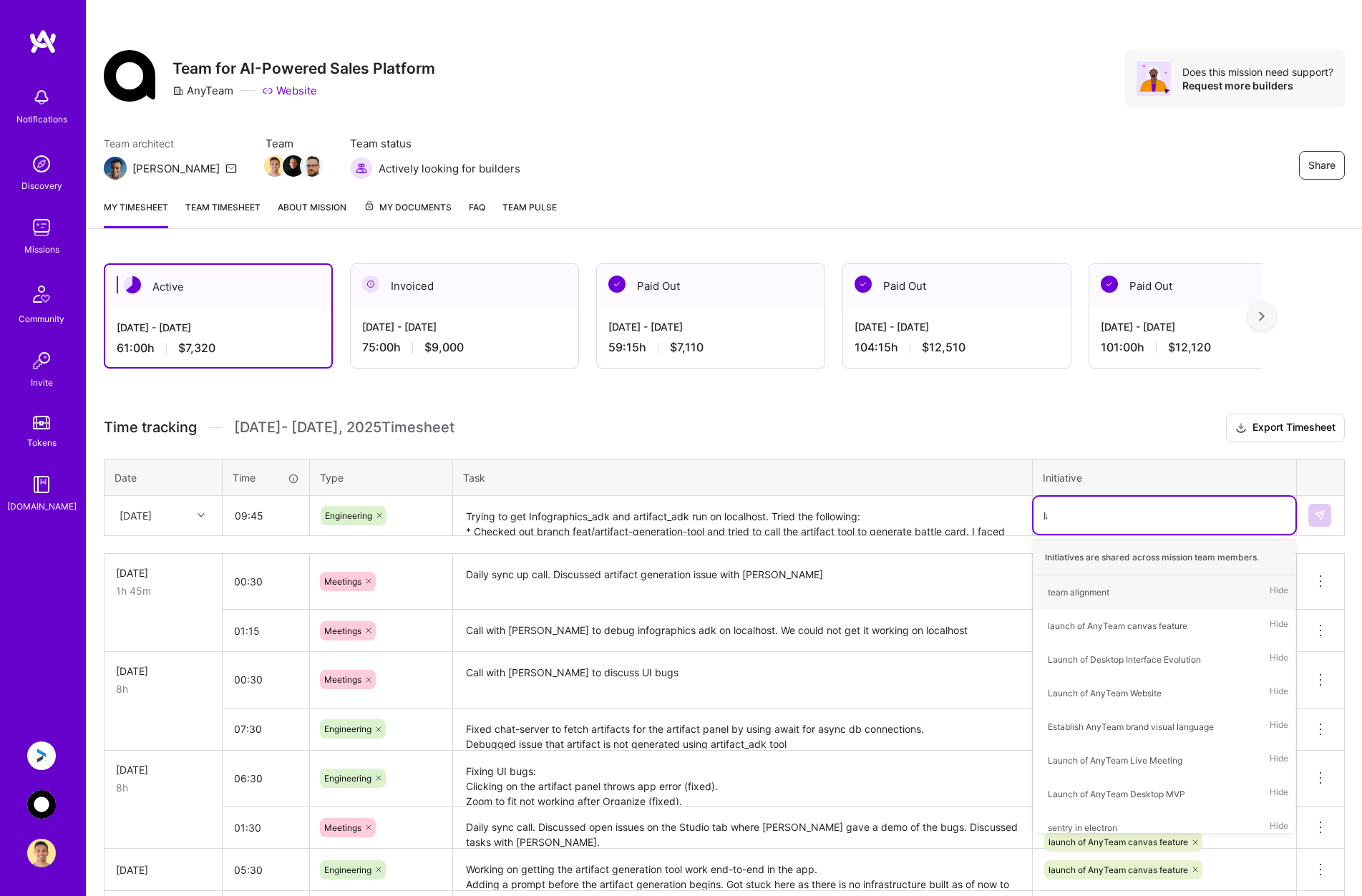
type input "[PERSON_NAME]"
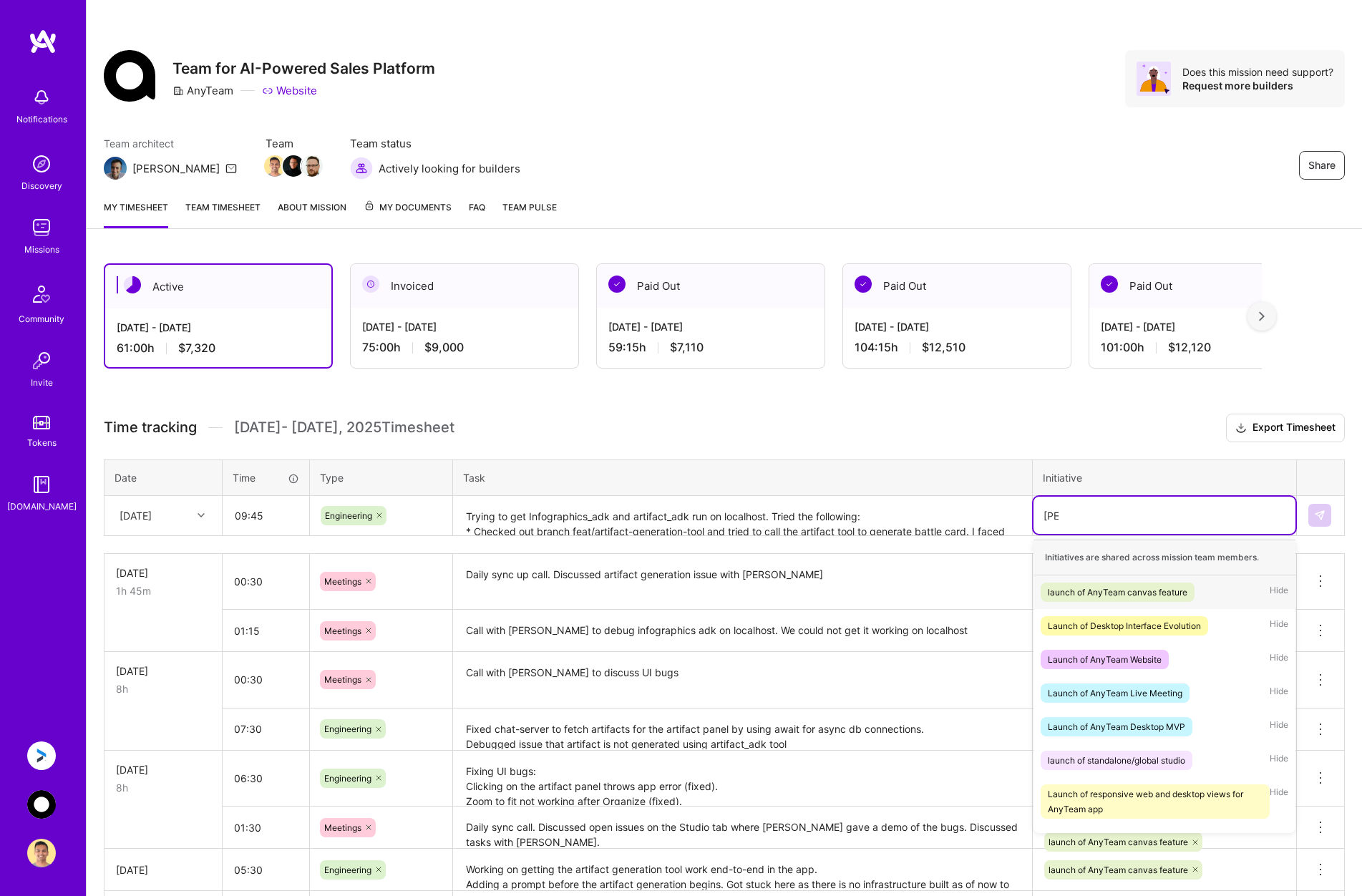
click at [1111, 591] on div "launch of AnyTeam canvas feature" at bounding box center [1118, 593] width 140 height 15
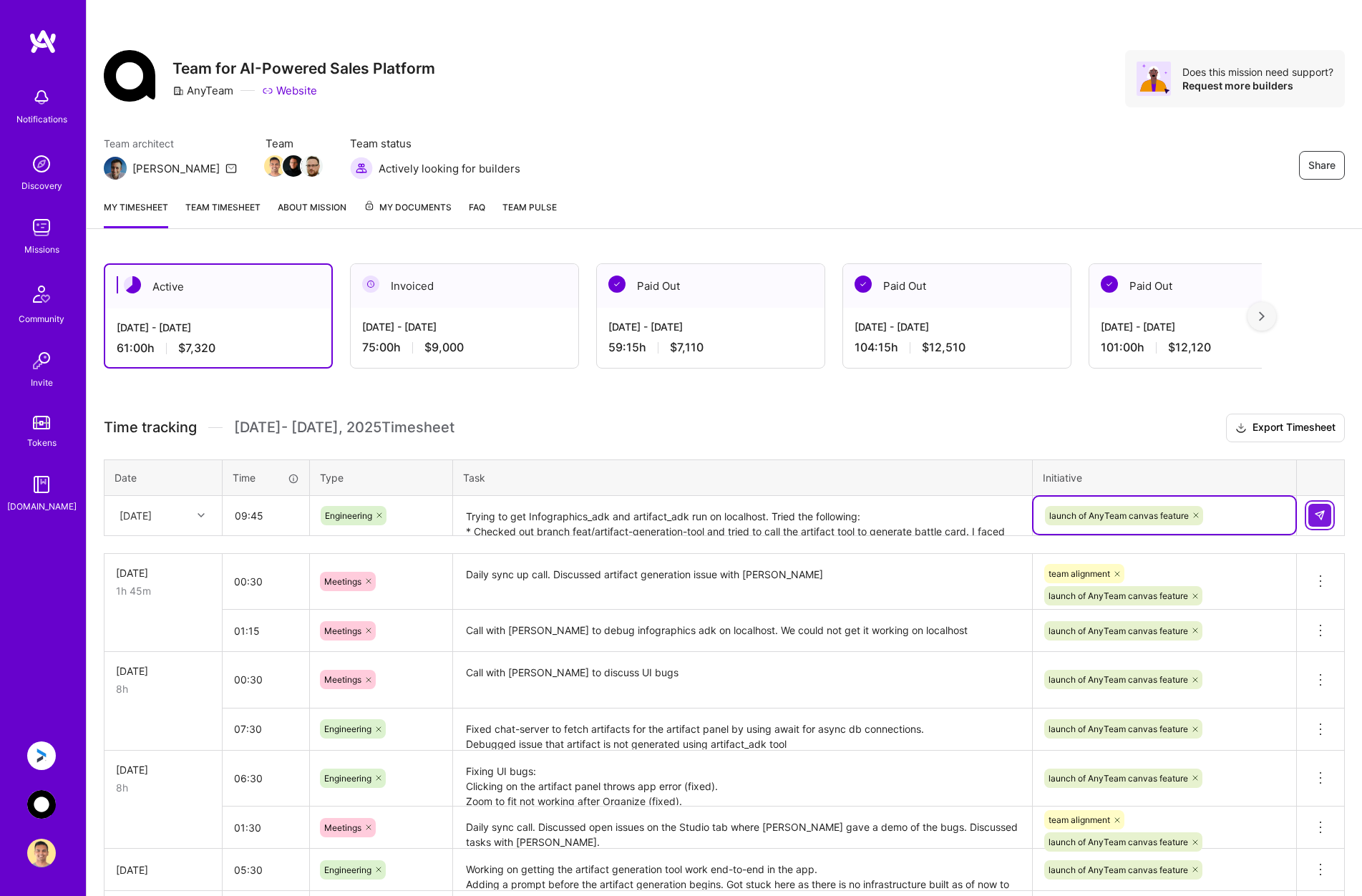
click at [1323, 516] on img at bounding box center [1320, 515] width 11 height 11
